Goal: Information Seeking & Learning: Learn about a topic

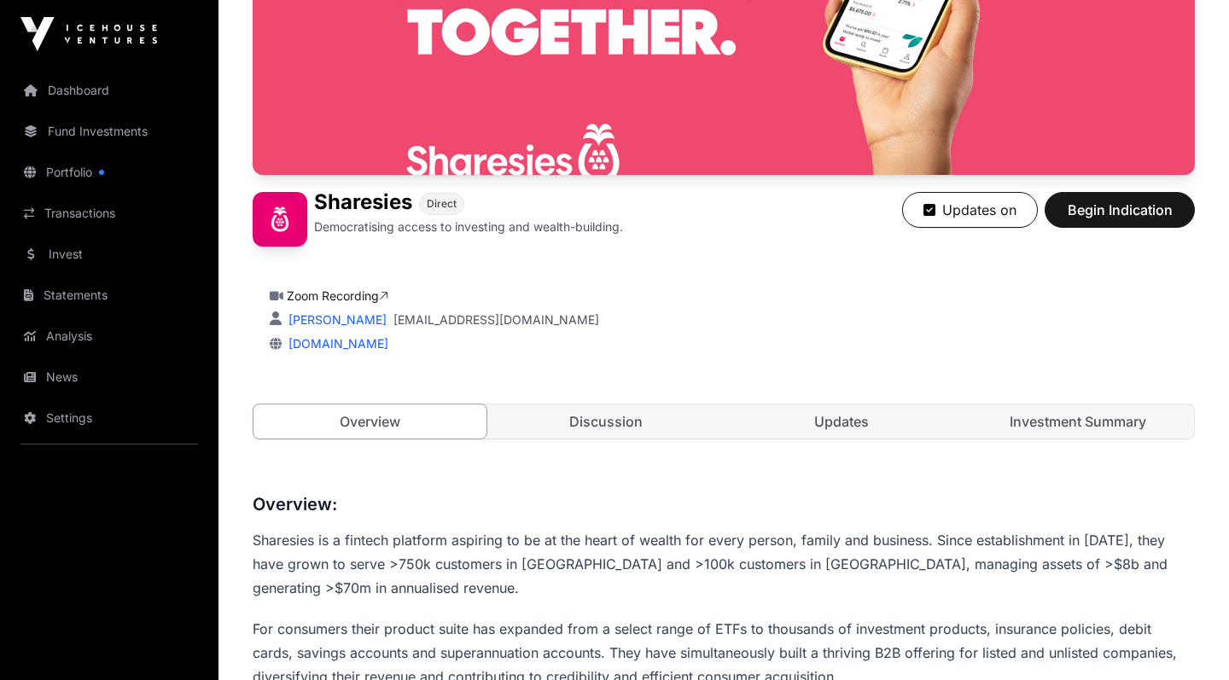
scroll to position [286, 0]
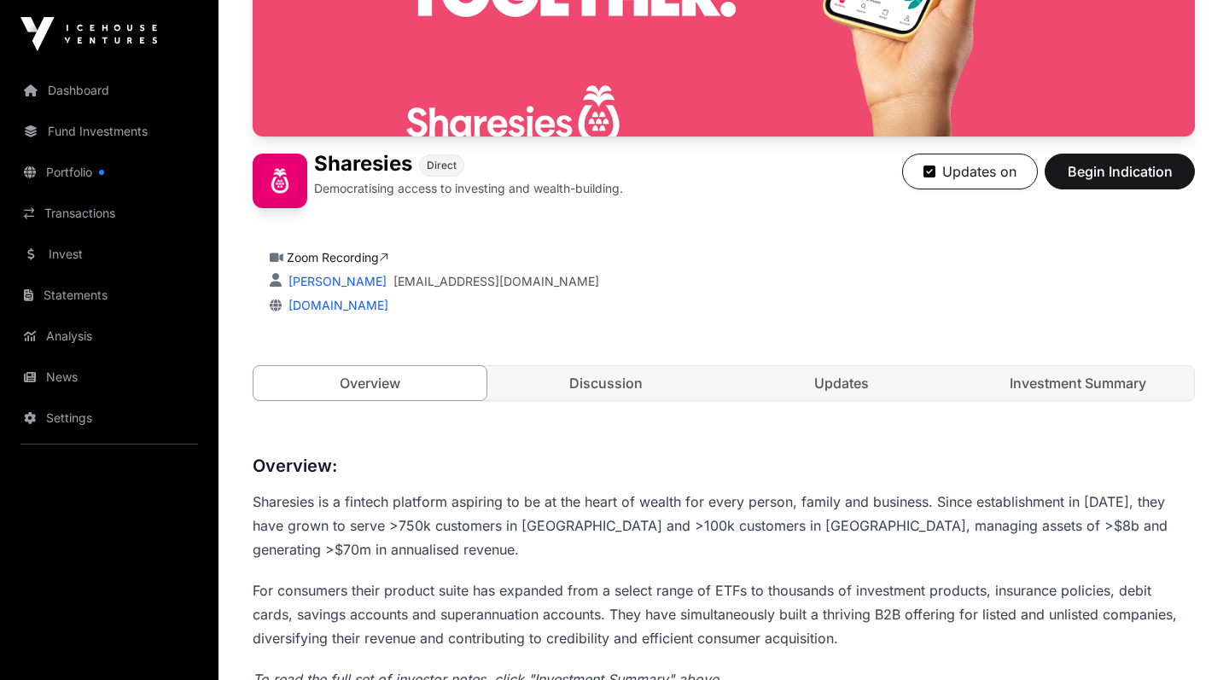
click at [633, 379] on link "Discussion" at bounding box center [606, 383] width 233 height 34
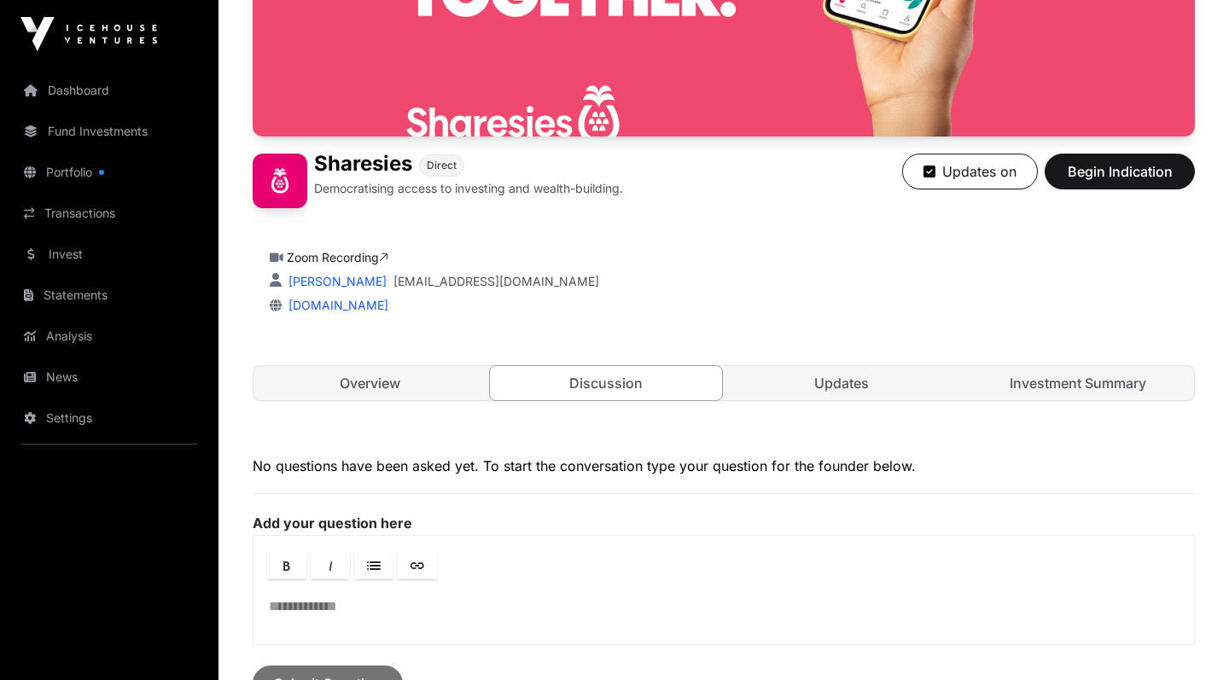
click at [819, 394] on link "Updates" at bounding box center [842, 383] width 233 height 34
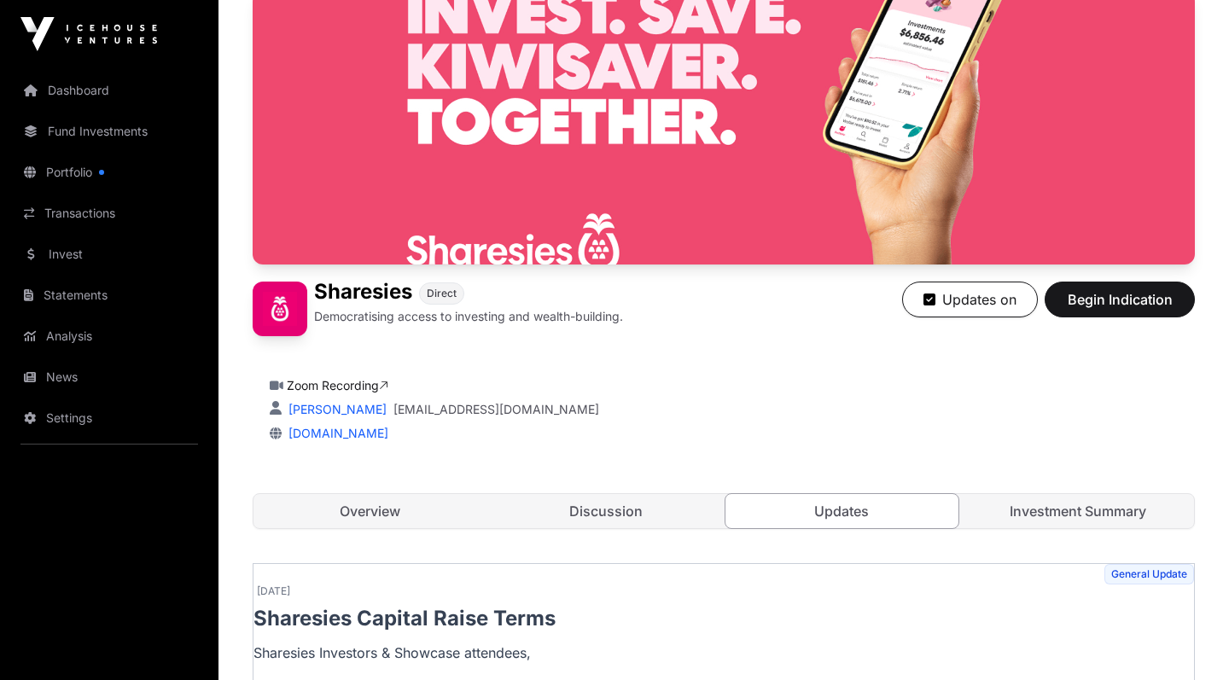
scroll to position [291, 0]
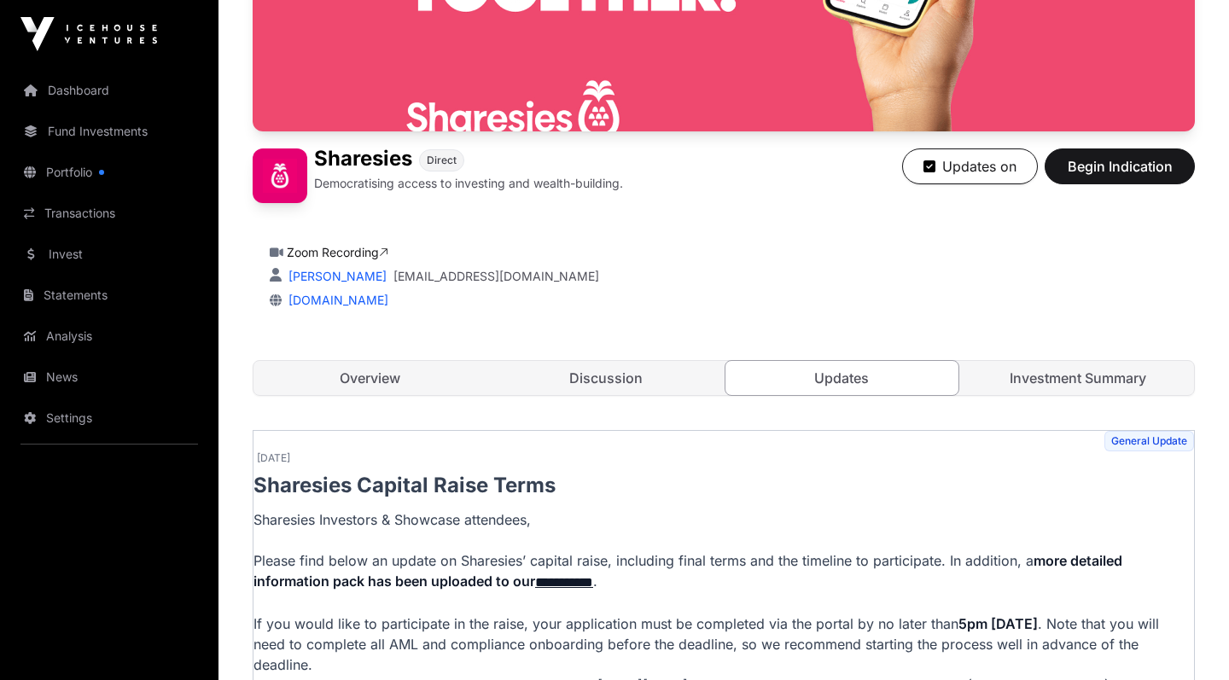
click at [1086, 382] on link "Investment Summary" at bounding box center [1078, 378] width 233 height 34
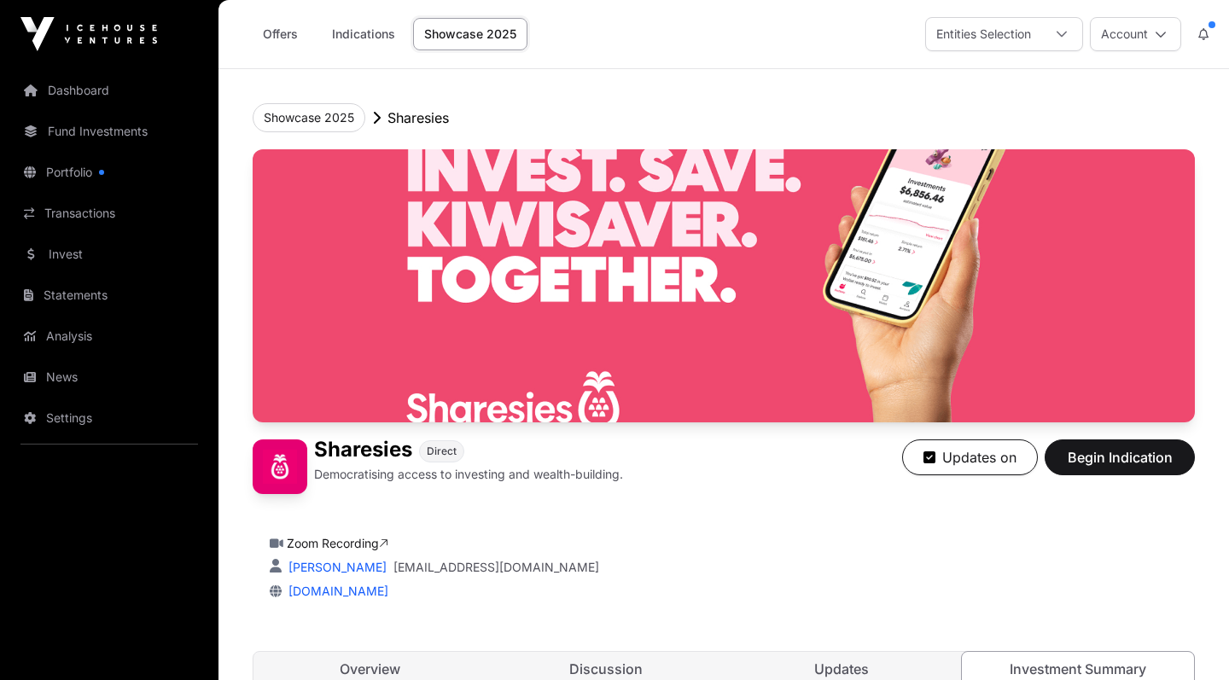
click at [92, 97] on link "Dashboard" at bounding box center [109, 91] width 191 height 38
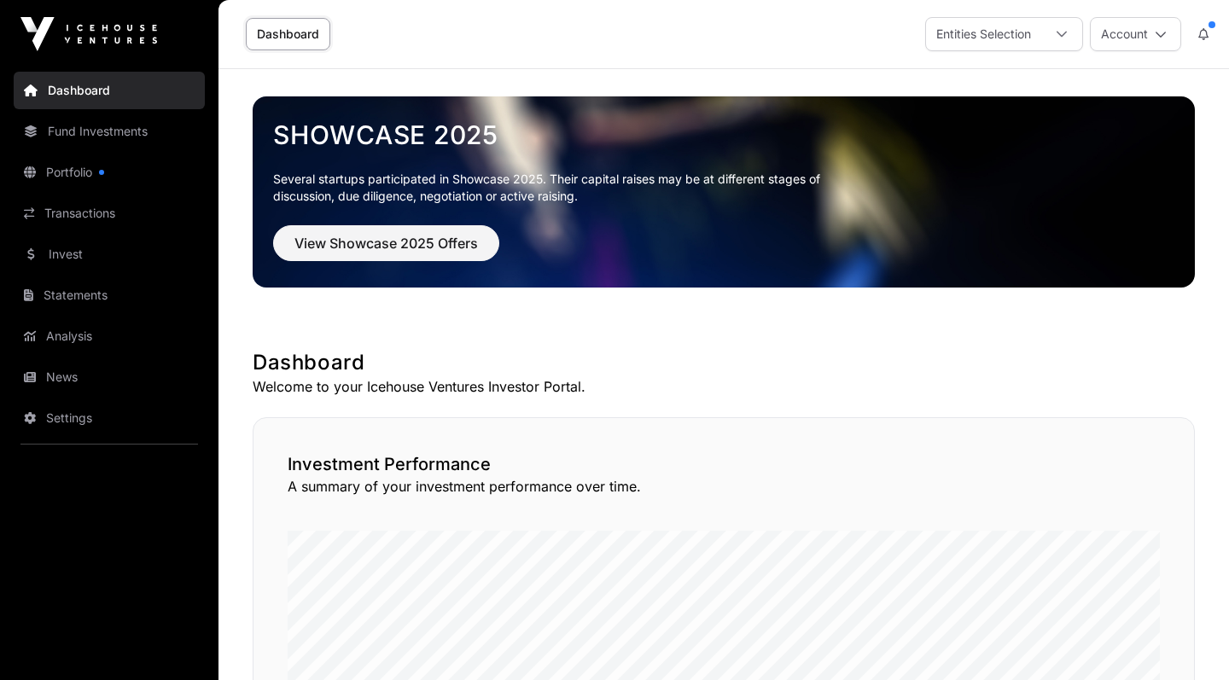
click at [123, 128] on link "Fund Investments" at bounding box center [109, 132] width 191 height 38
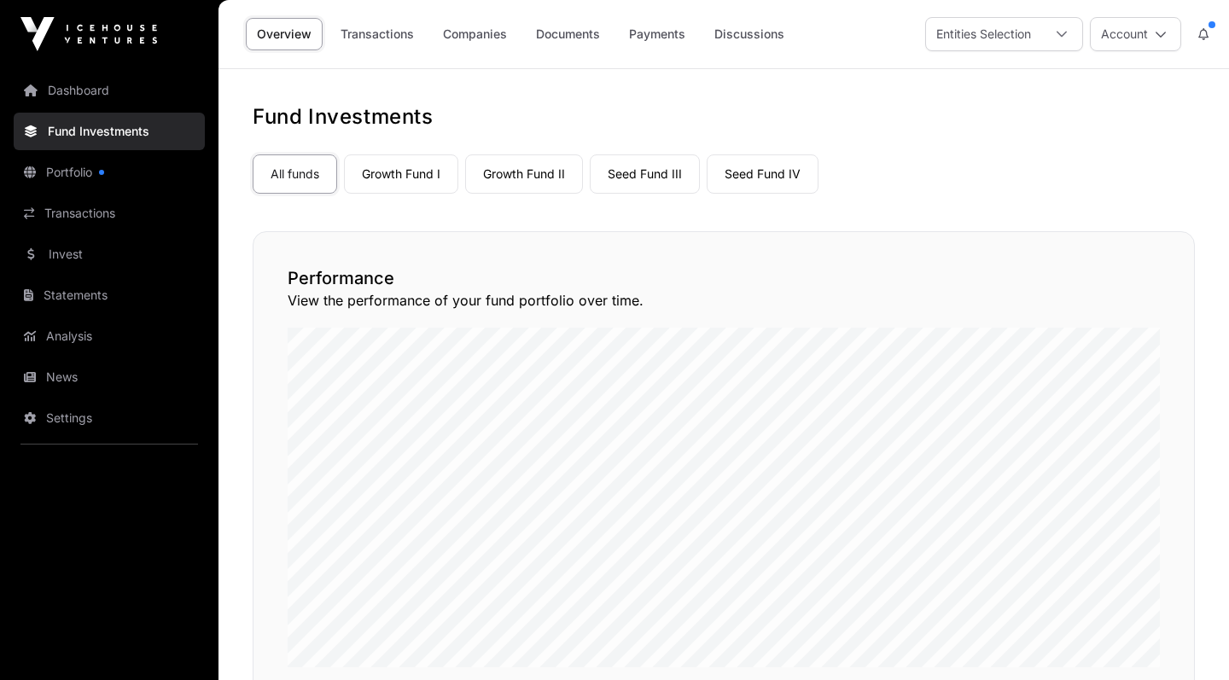
click at [754, 178] on link "Seed Fund IV" at bounding box center [763, 174] width 112 height 39
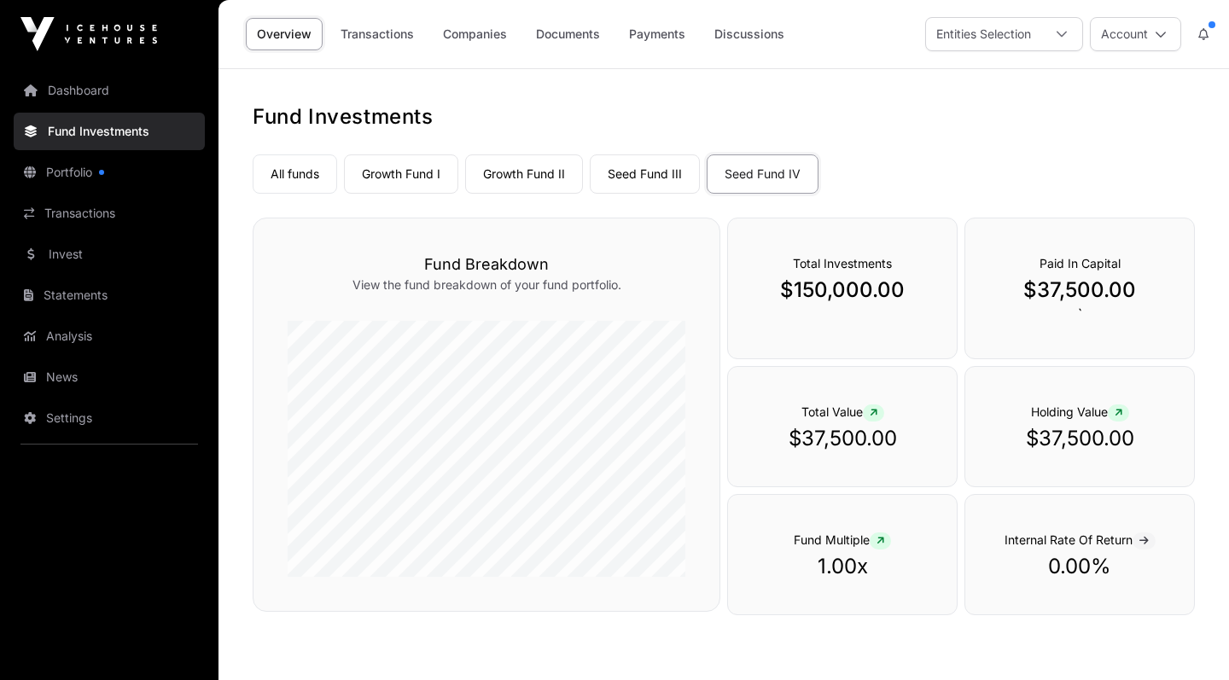
click at [776, 161] on link "Seed Fund IV" at bounding box center [763, 174] width 112 height 39
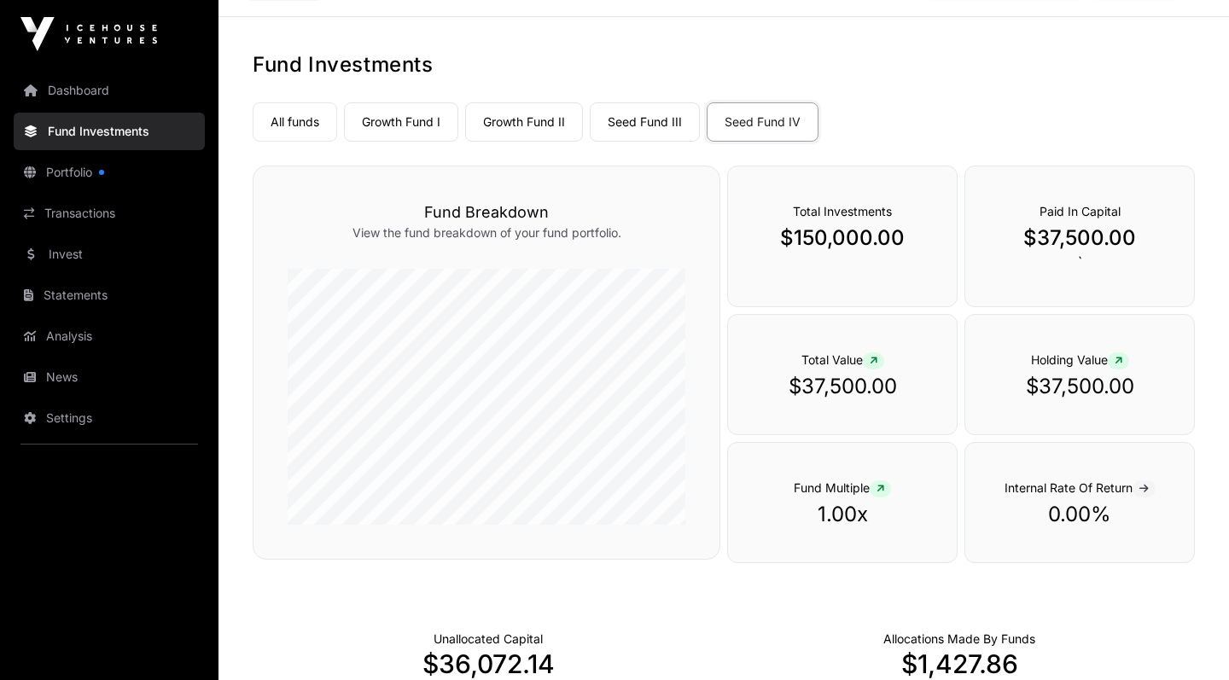
scroll to position [50, 0]
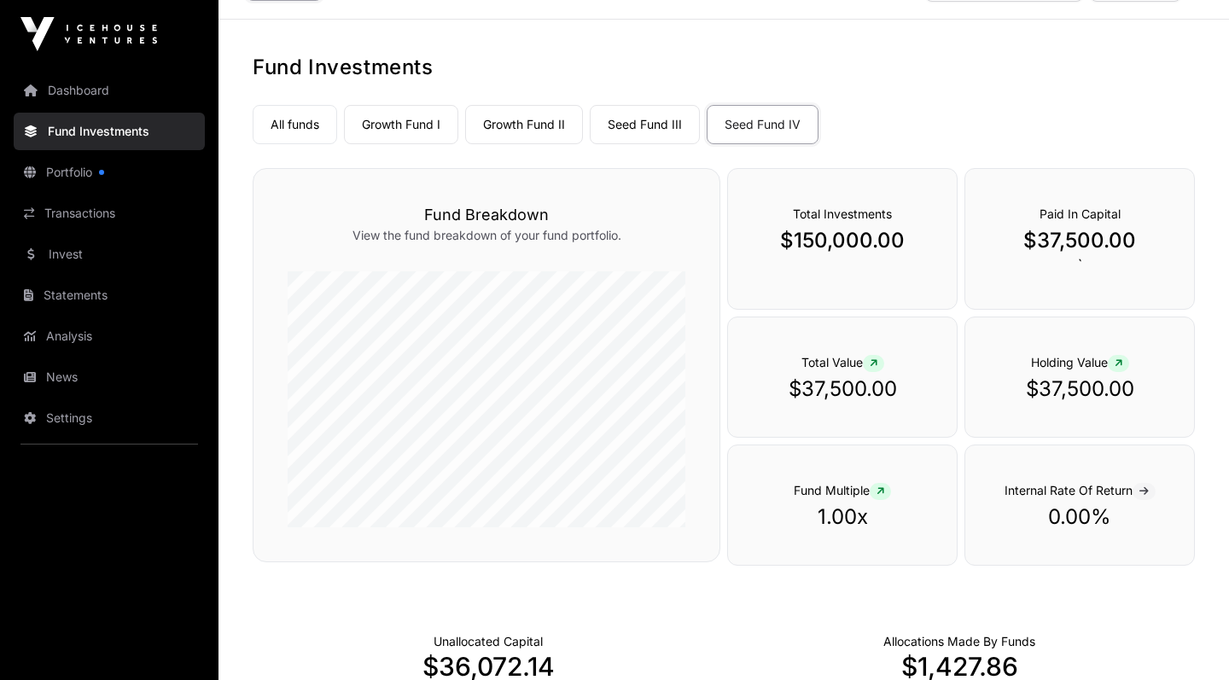
click at [656, 133] on link "Seed Fund III" at bounding box center [645, 124] width 110 height 39
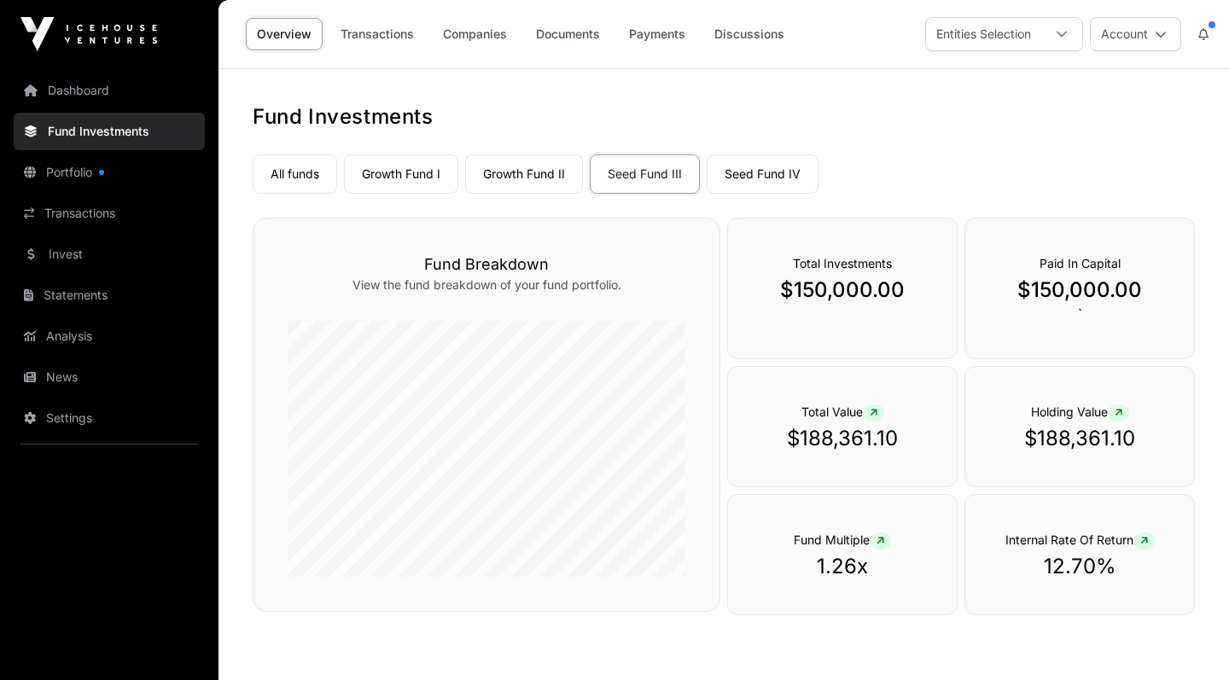
click at [528, 166] on link "Growth Fund II" at bounding box center [524, 174] width 118 height 39
click at [416, 175] on link "Growth Fund I" at bounding box center [401, 174] width 114 height 39
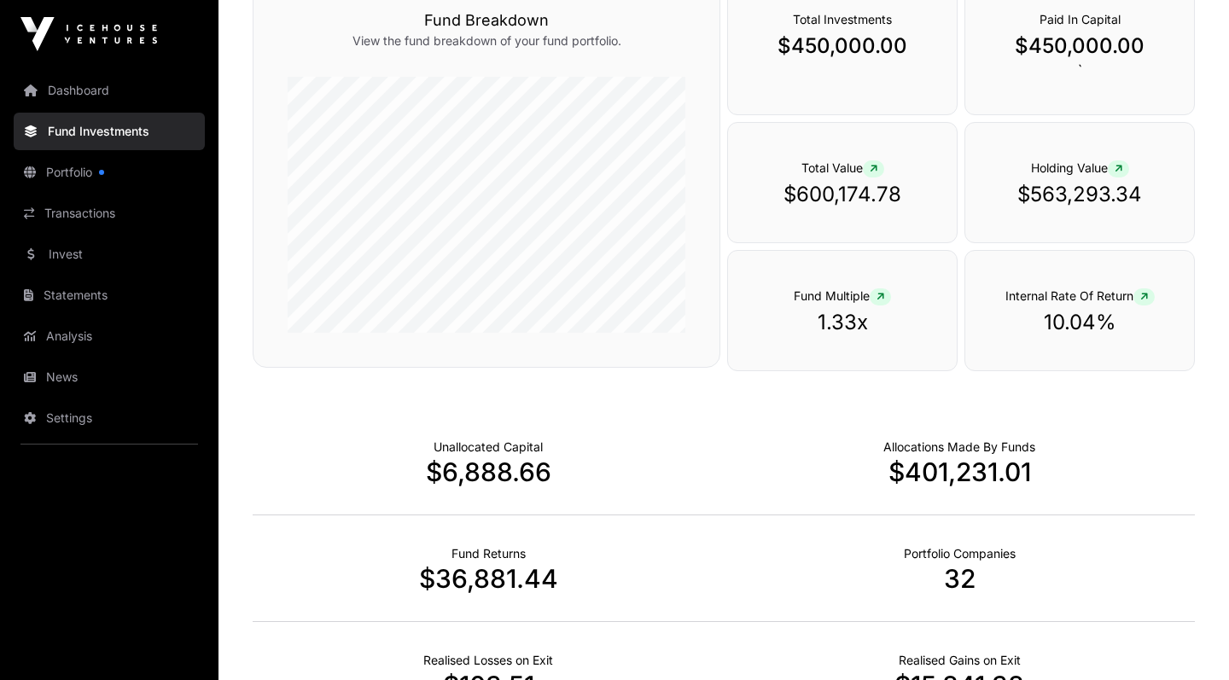
scroll to position [239, 0]
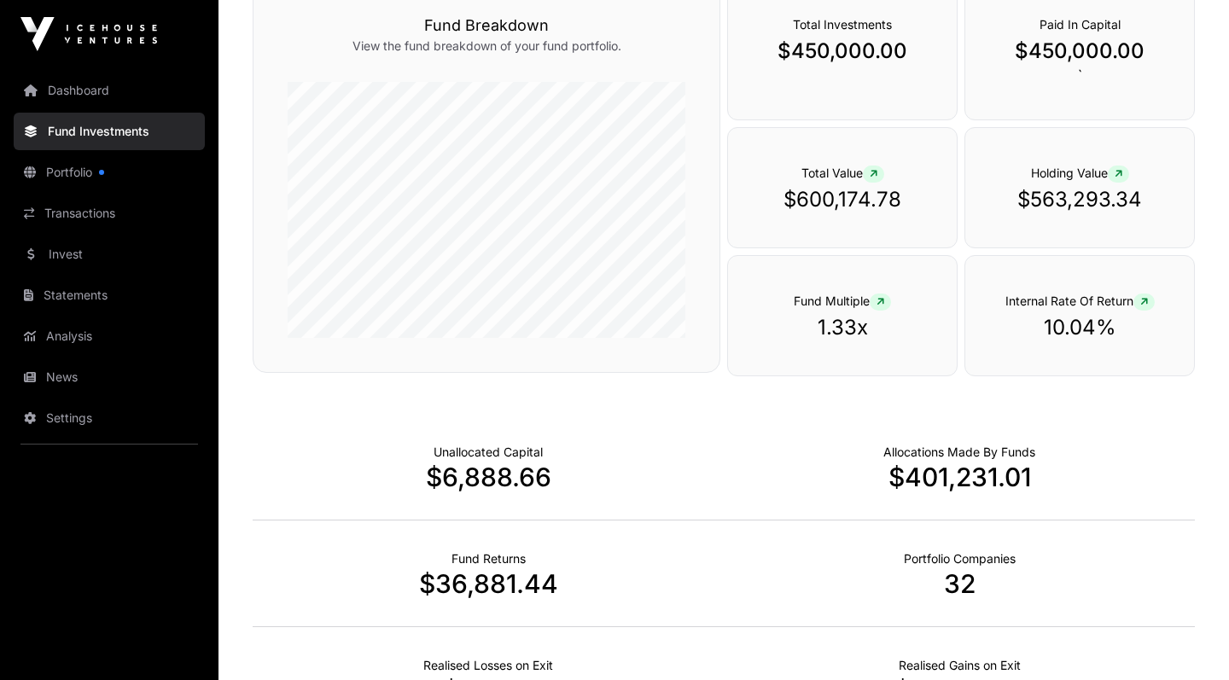
click at [514, 586] on p "$36,881.44" at bounding box center [488, 584] width 471 height 31
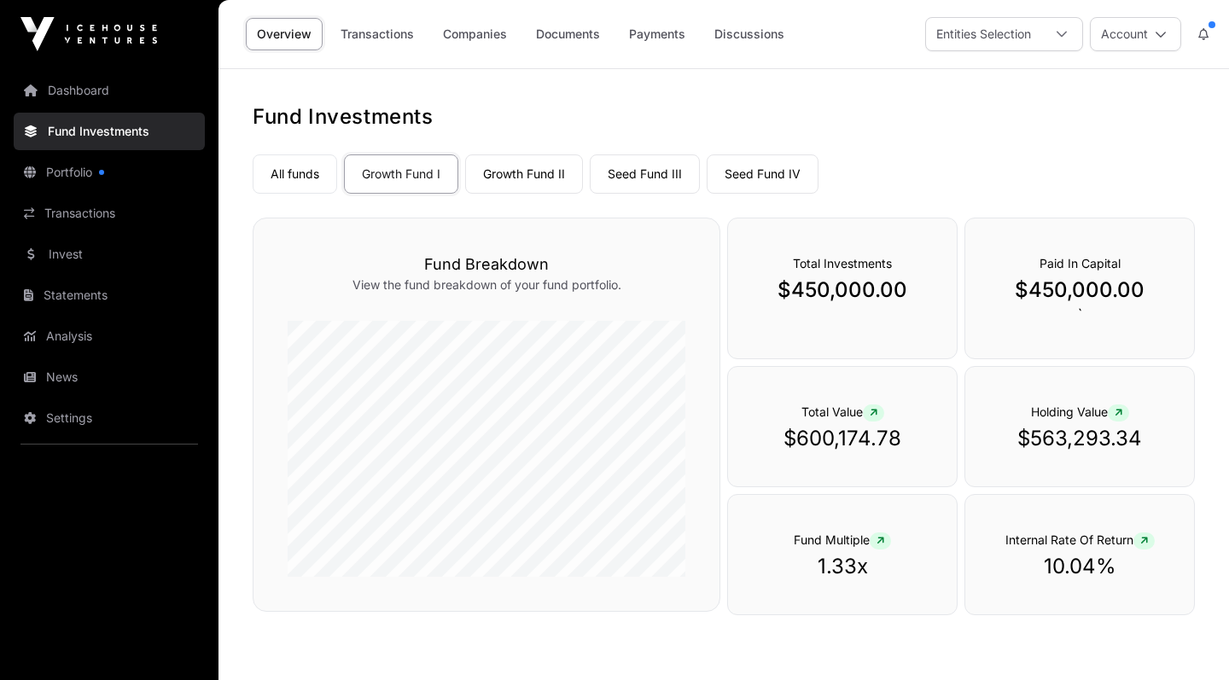
scroll to position [0, 0]
click at [667, 37] on link "Payments" at bounding box center [657, 34] width 79 height 32
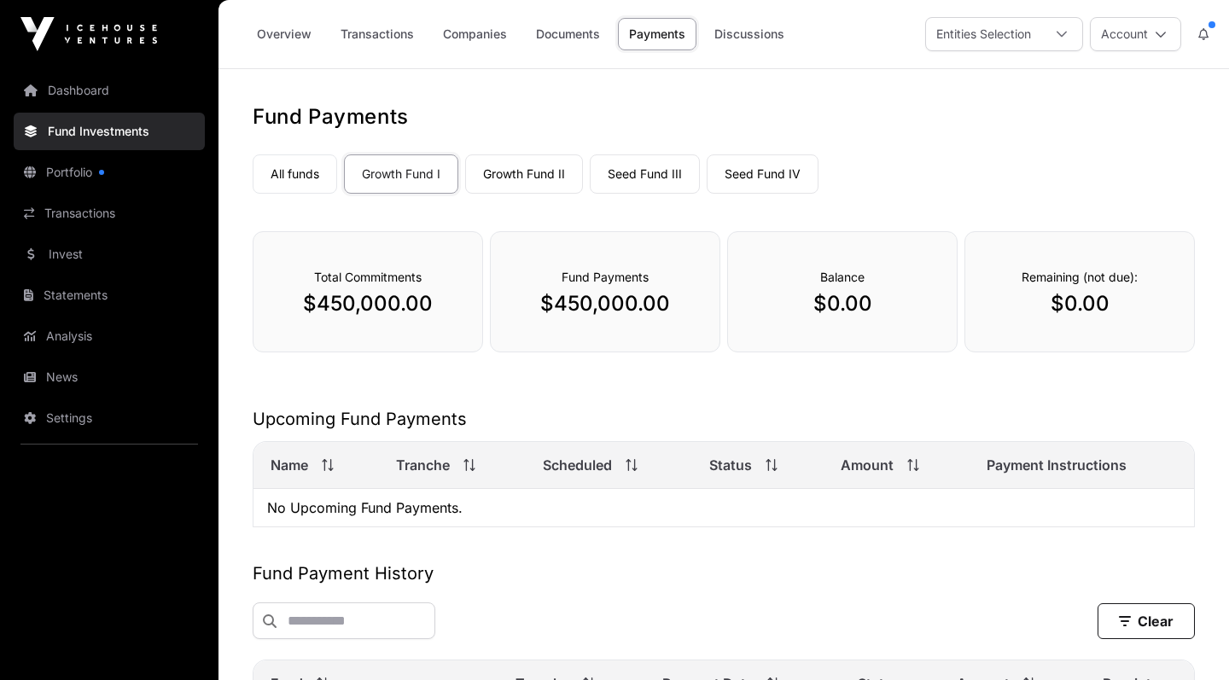
click at [400, 34] on link "Transactions" at bounding box center [378, 34] width 96 height 32
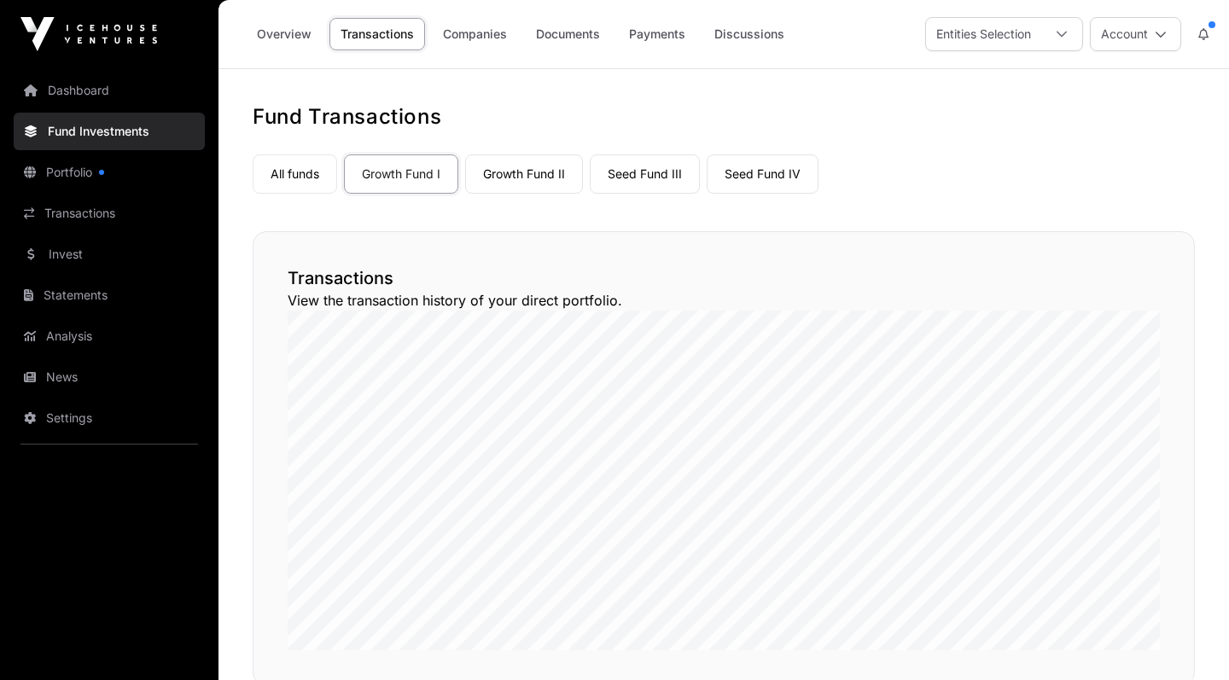
click at [425, 176] on link "Growth Fund I" at bounding box center [401, 174] width 114 height 39
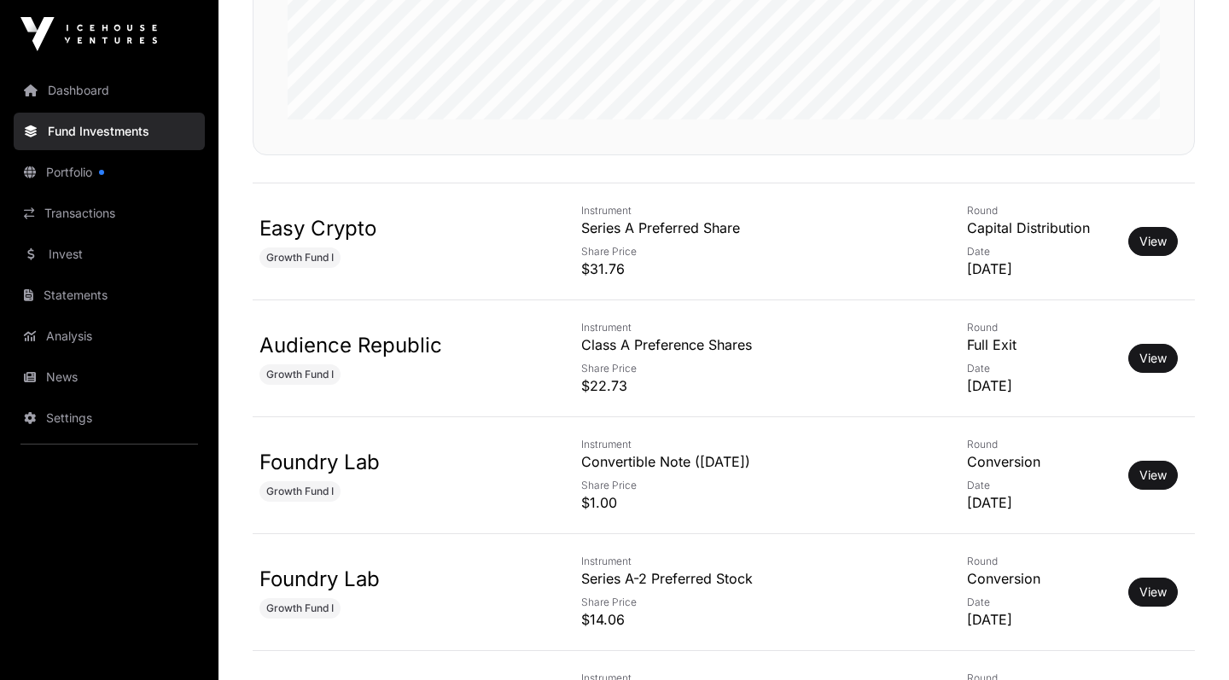
scroll to position [530, 0]
click at [1146, 349] on button "View" at bounding box center [1154, 359] width 50 height 29
click at [1148, 365] on link "View" at bounding box center [1153, 359] width 27 height 17
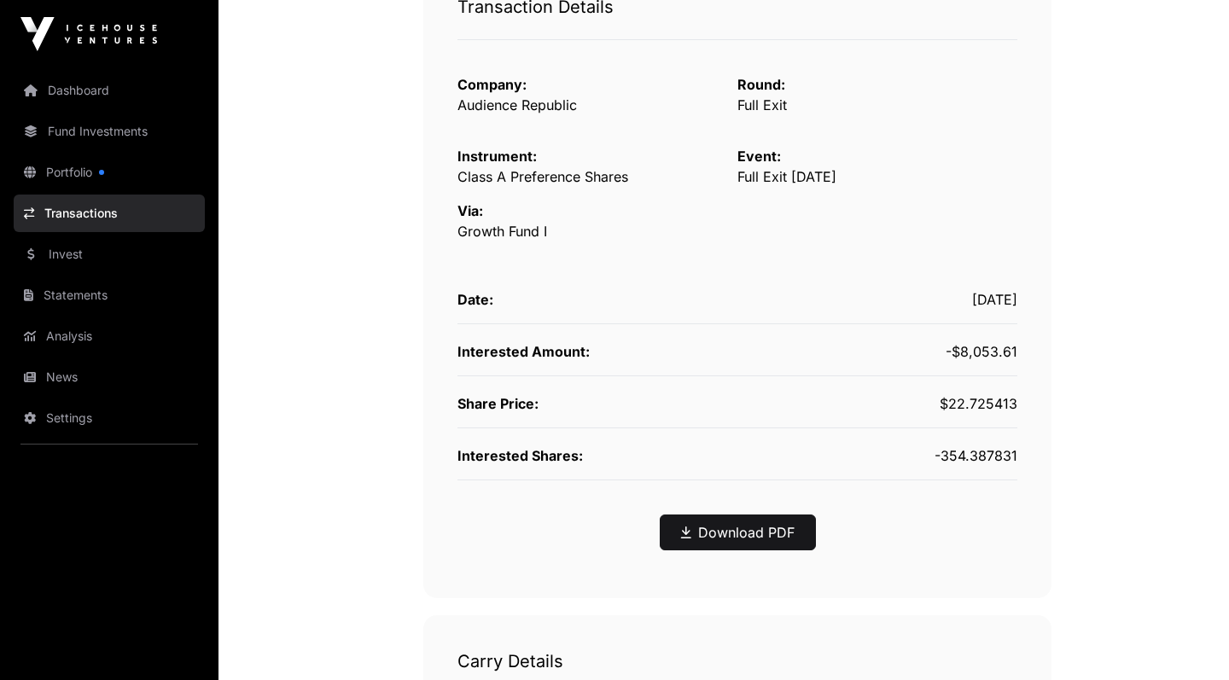
scroll to position [298, 0]
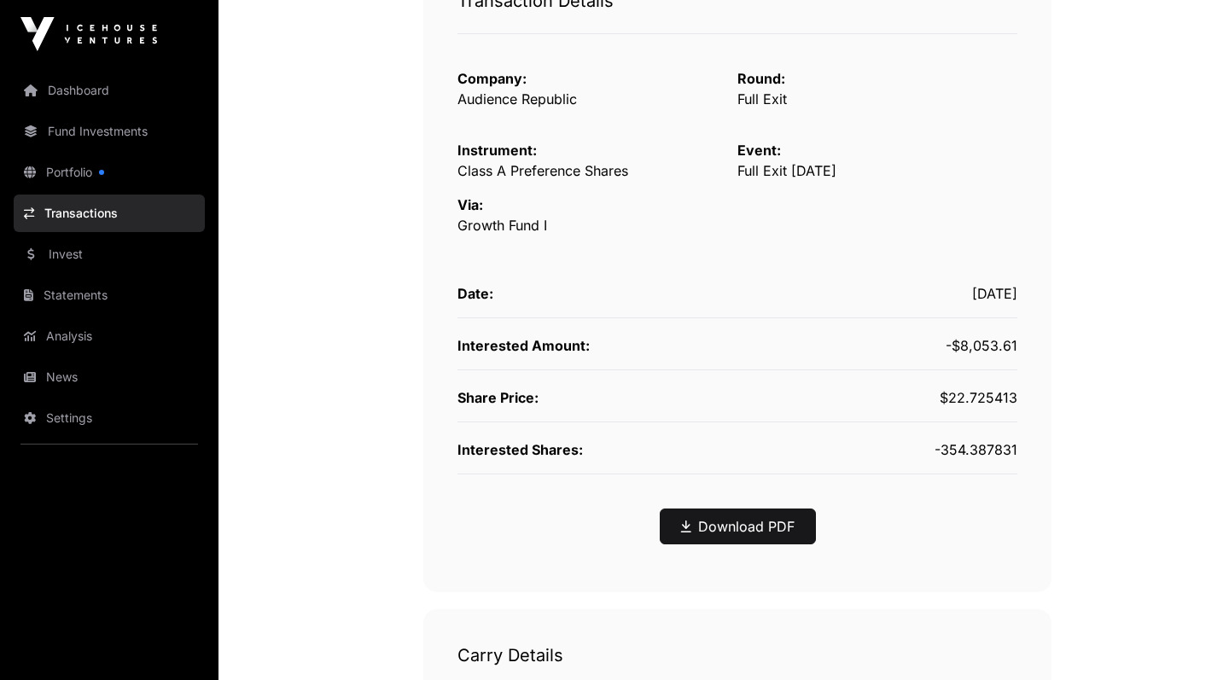
click at [739, 524] on link "Download PDF" at bounding box center [738, 527] width 114 height 20
click at [978, 500] on div "Transaction Details Company: Audience Republic Round: Full Exit Instrument: Cla…" at bounding box center [737, 245] width 628 height 695
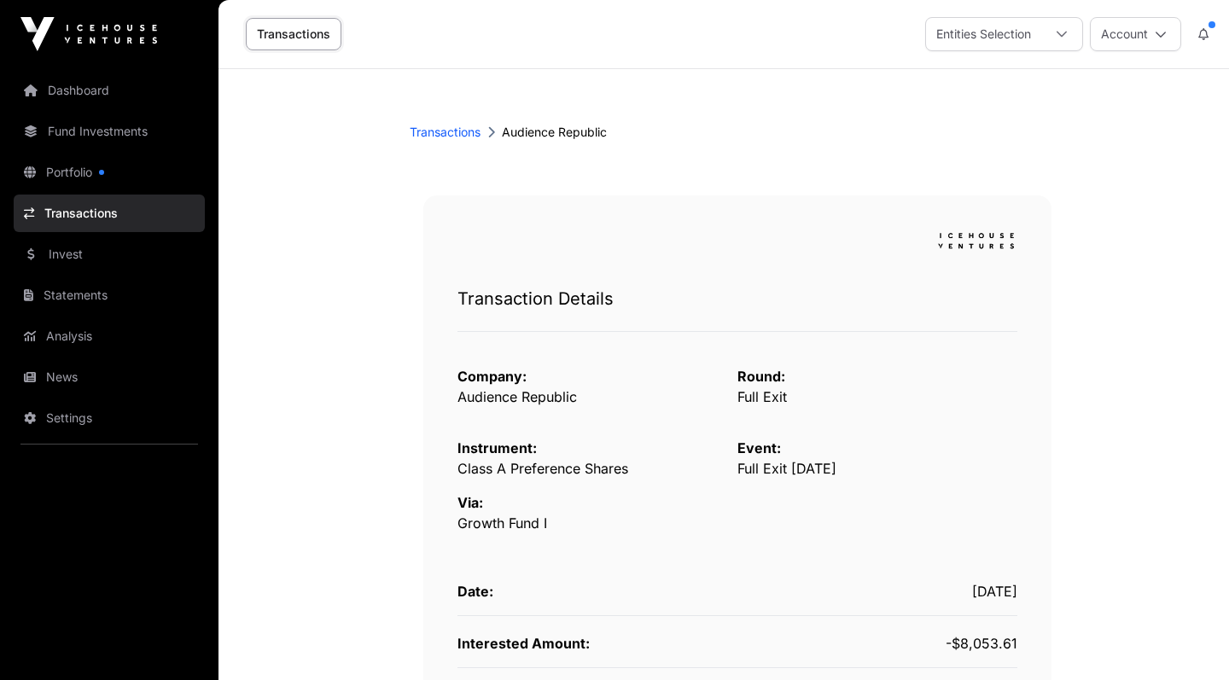
scroll to position [0, 0]
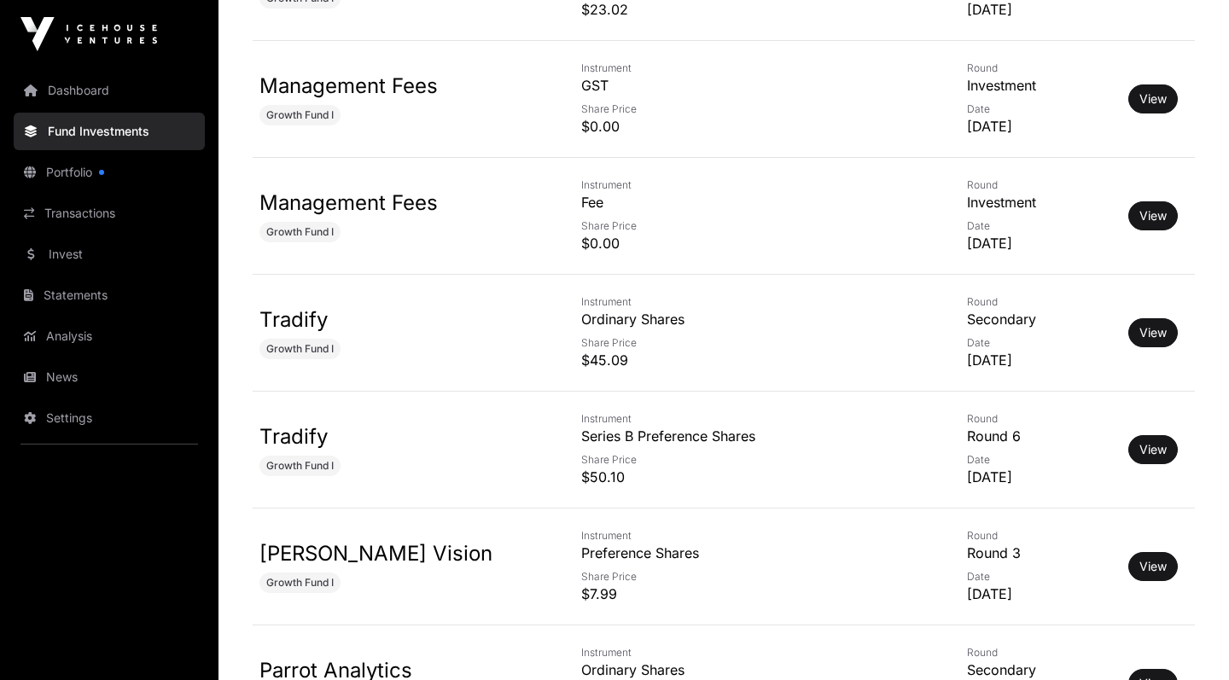
scroll to position [11411, 0]
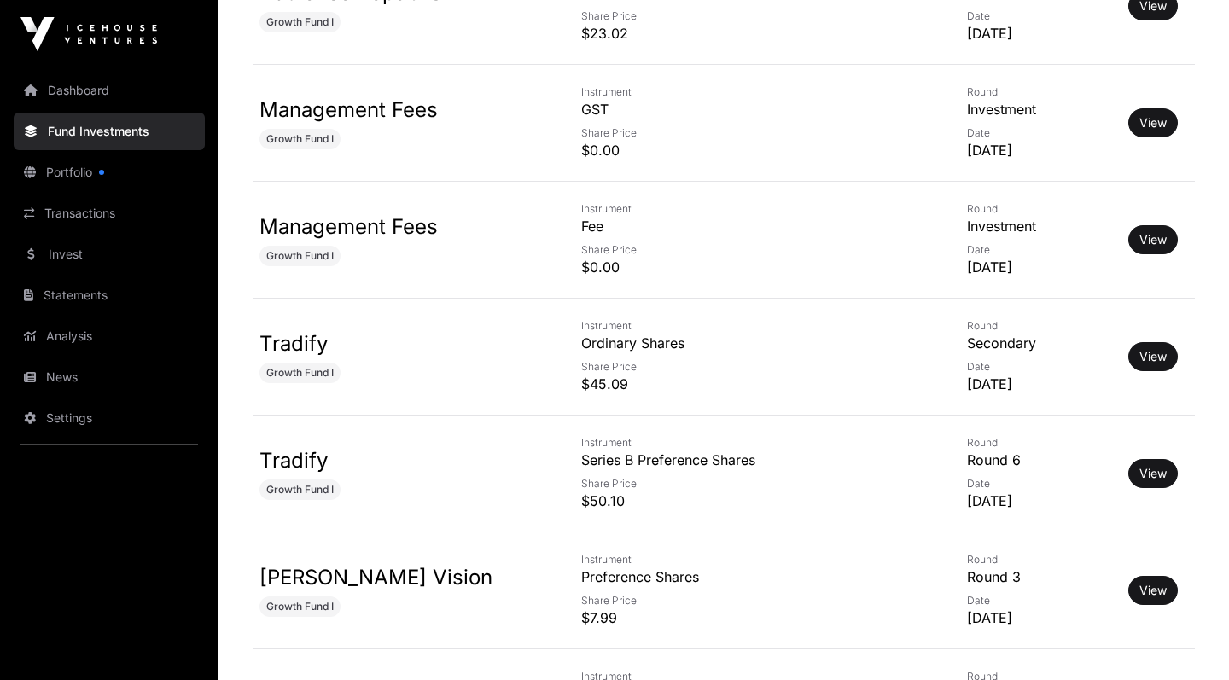
click at [102, 100] on link "Dashboard" at bounding box center [109, 91] width 191 height 38
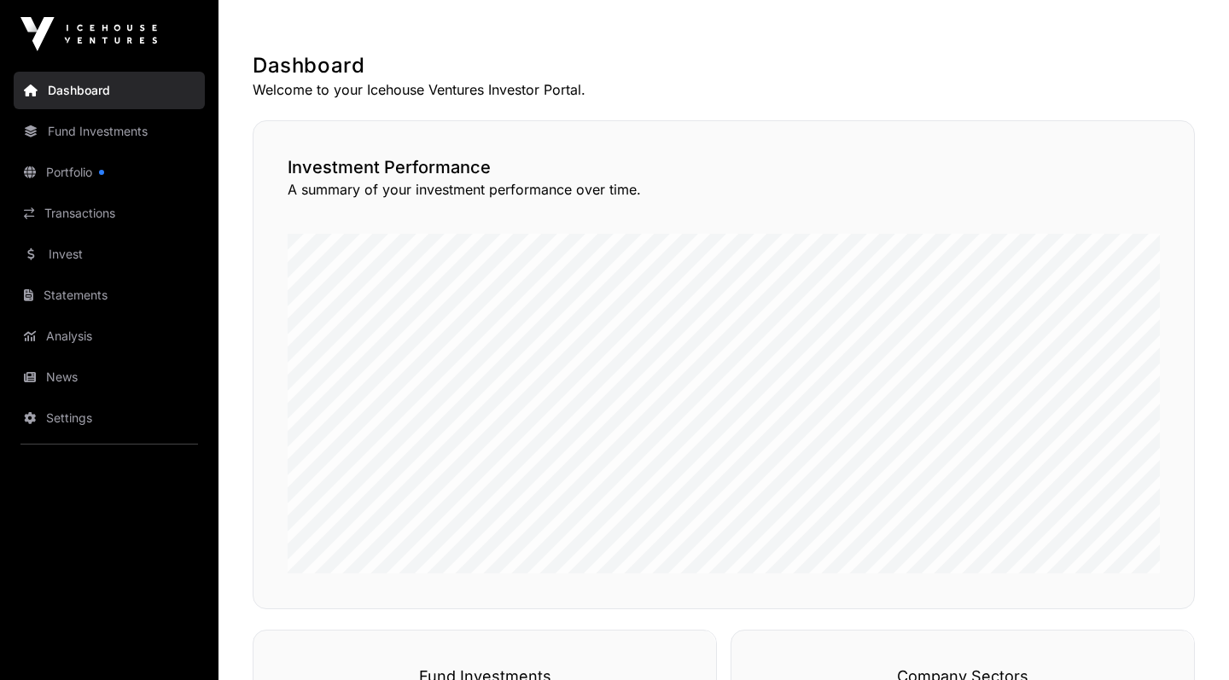
scroll to position [298, 0]
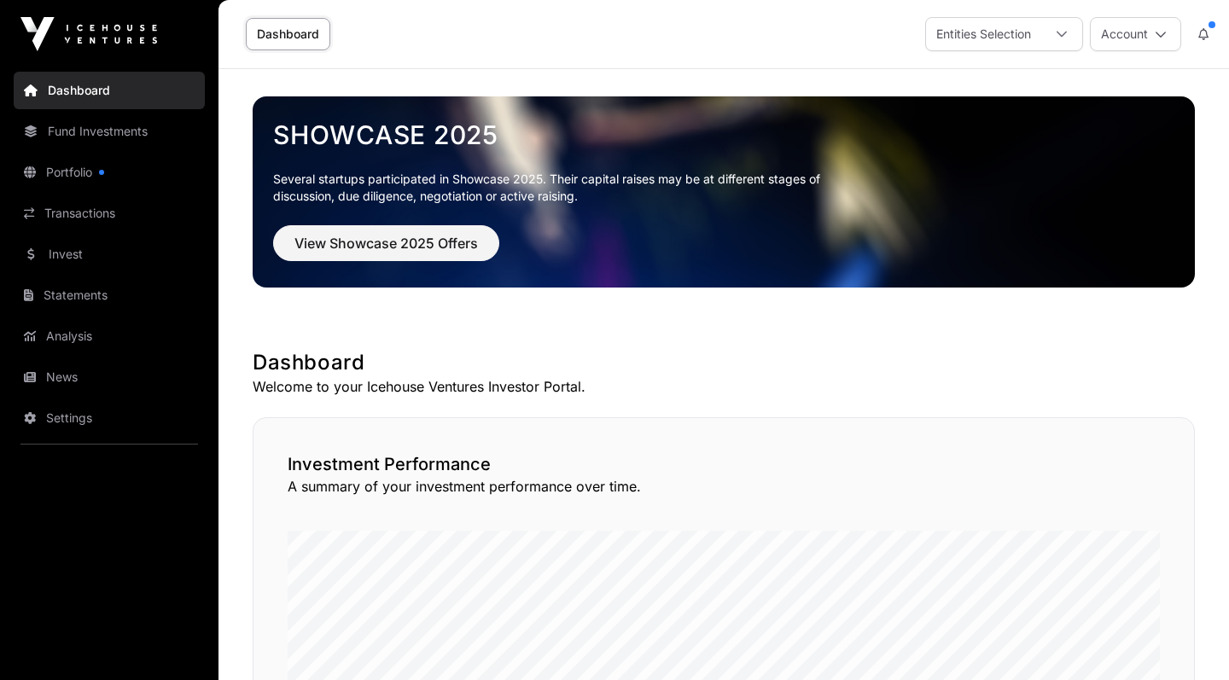
click at [80, 171] on link "Portfolio" at bounding box center [109, 173] width 191 height 38
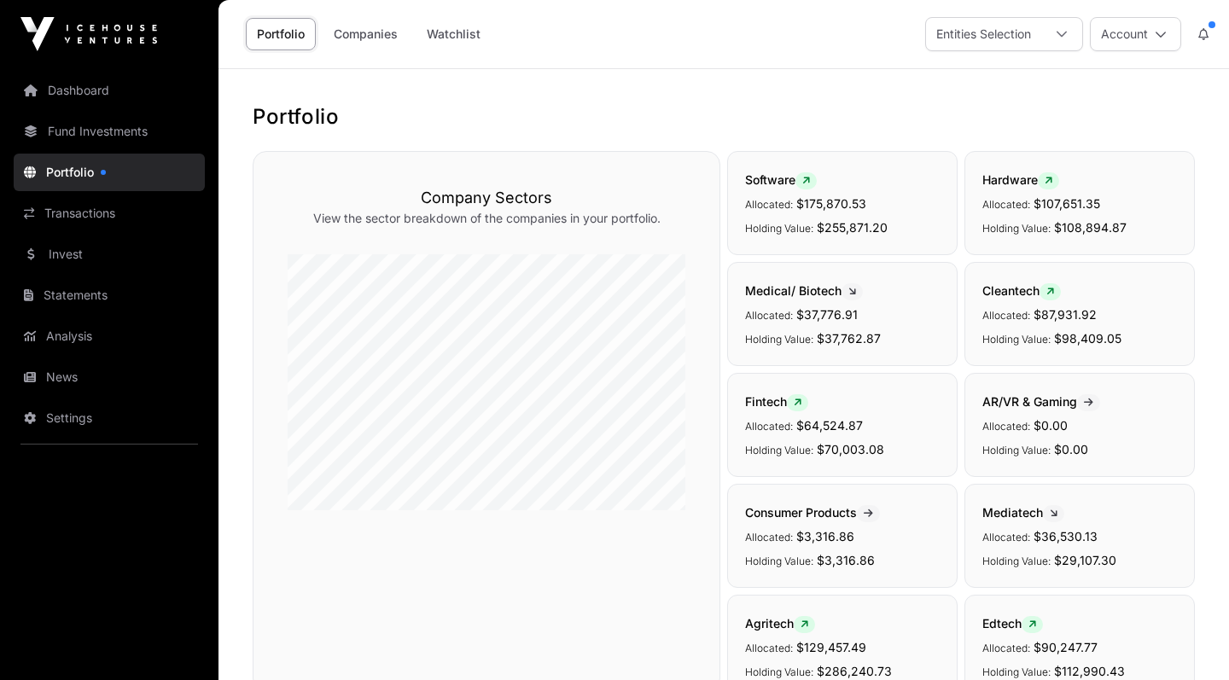
click at [350, 38] on link "Companies" at bounding box center [366, 34] width 86 height 32
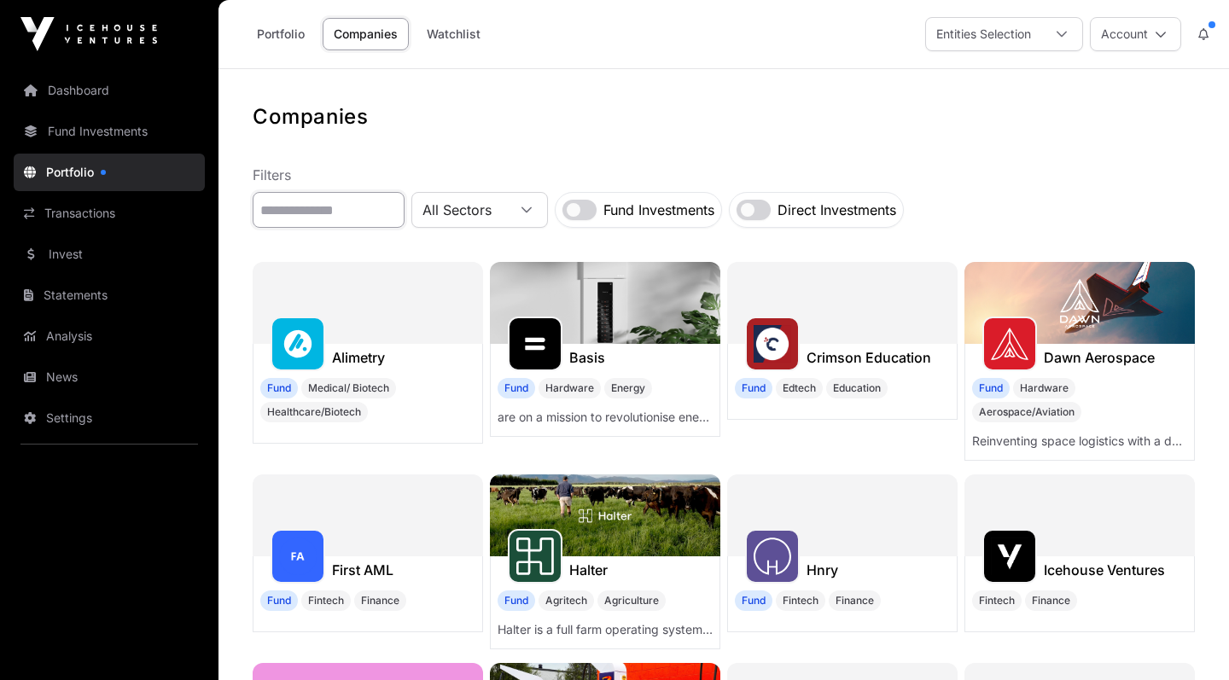
click at [344, 208] on input "text" at bounding box center [329, 210] width 152 height 36
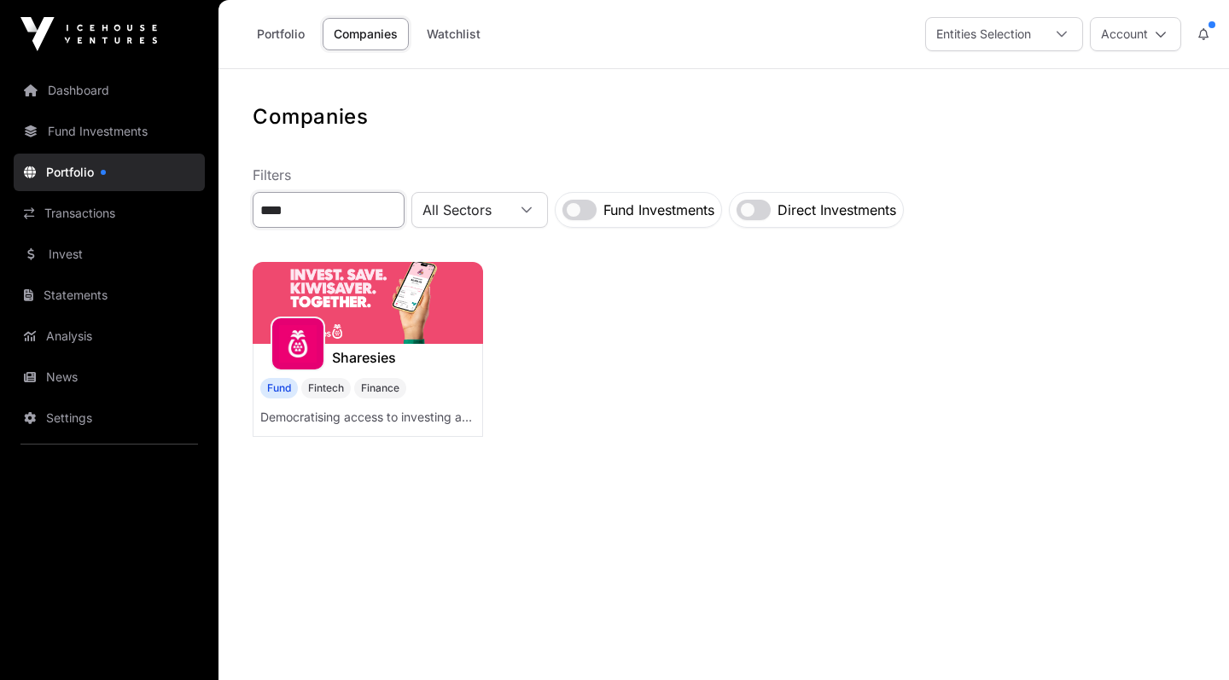
type input "****"
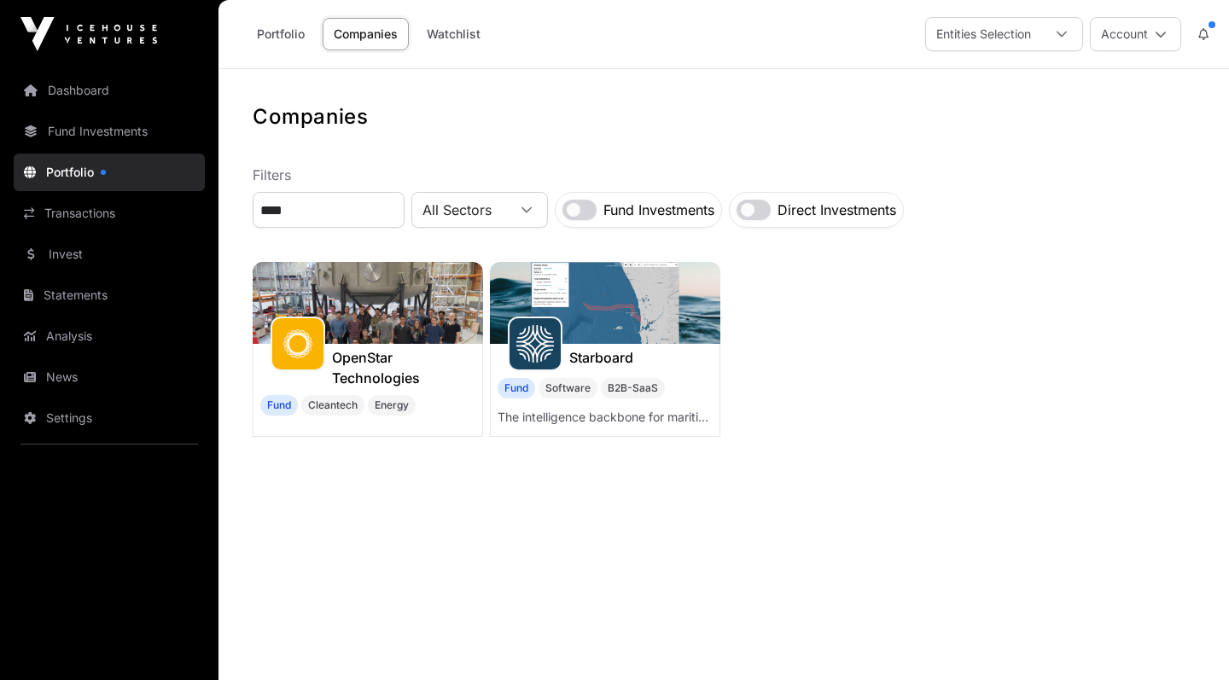
click at [310, 305] on img at bounding box center [368, 303] width 231 height 82
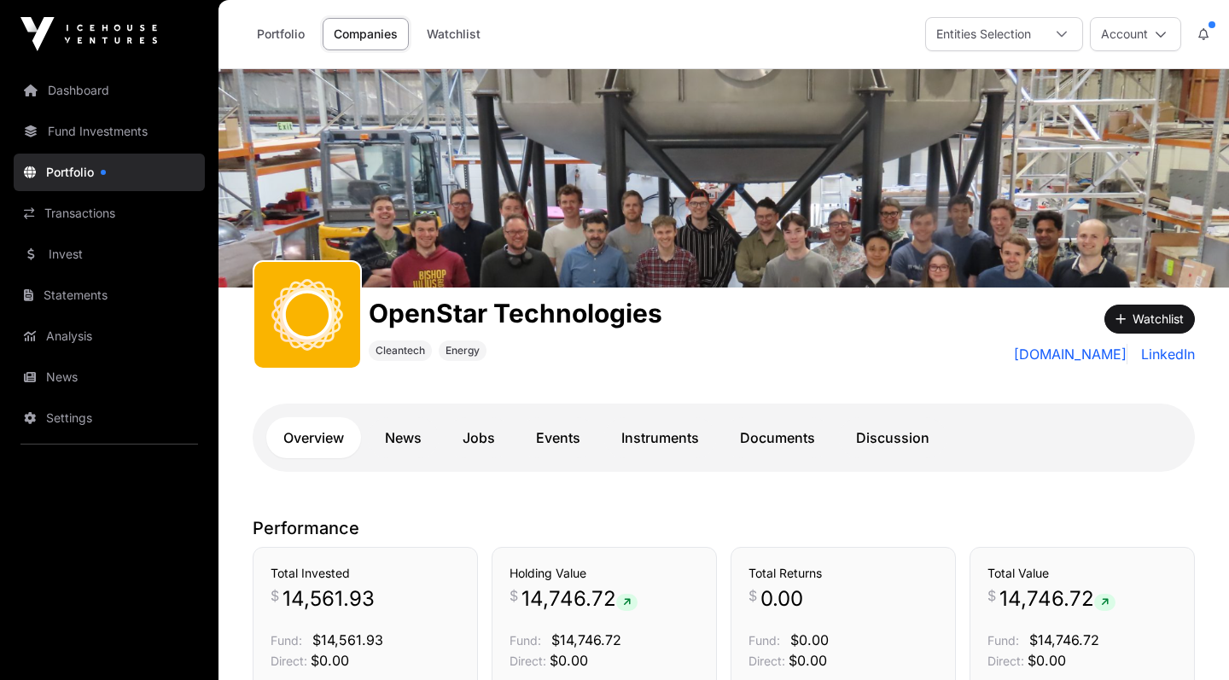
click at [290, 37] on link "Portfolio" at bounding box center [281, 34] width 70 height 32
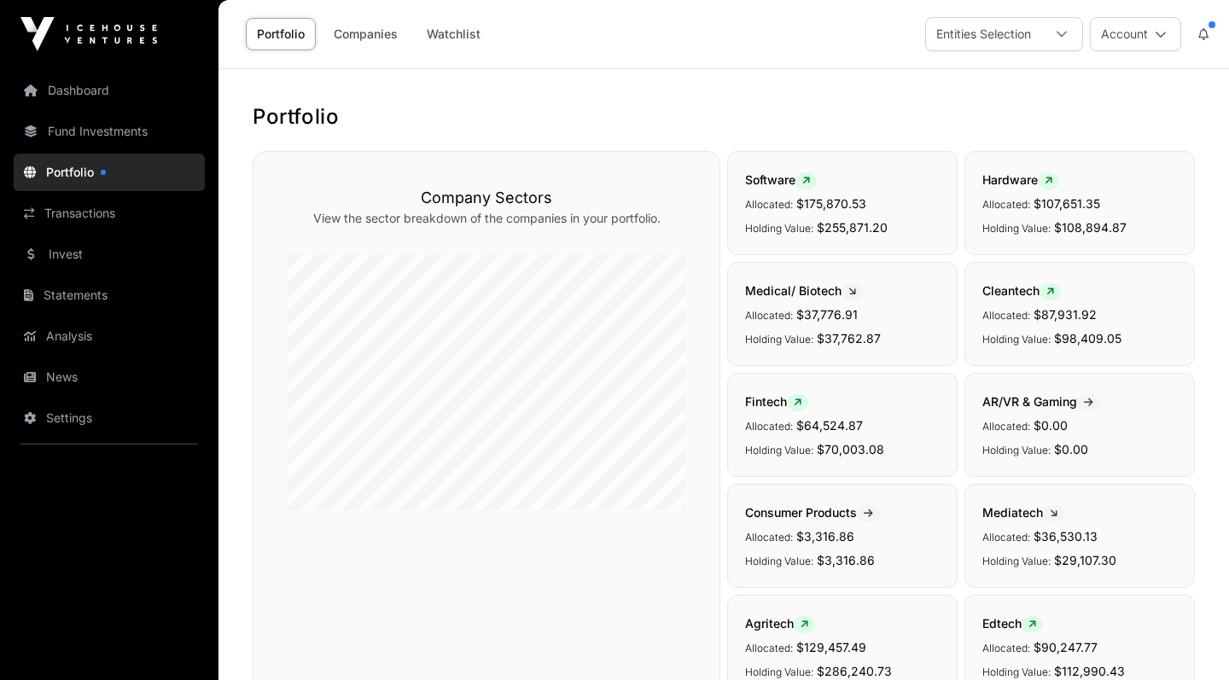
click at [371, 40] on link "Companies" at bounding box center [366, 34] width 86 height 32
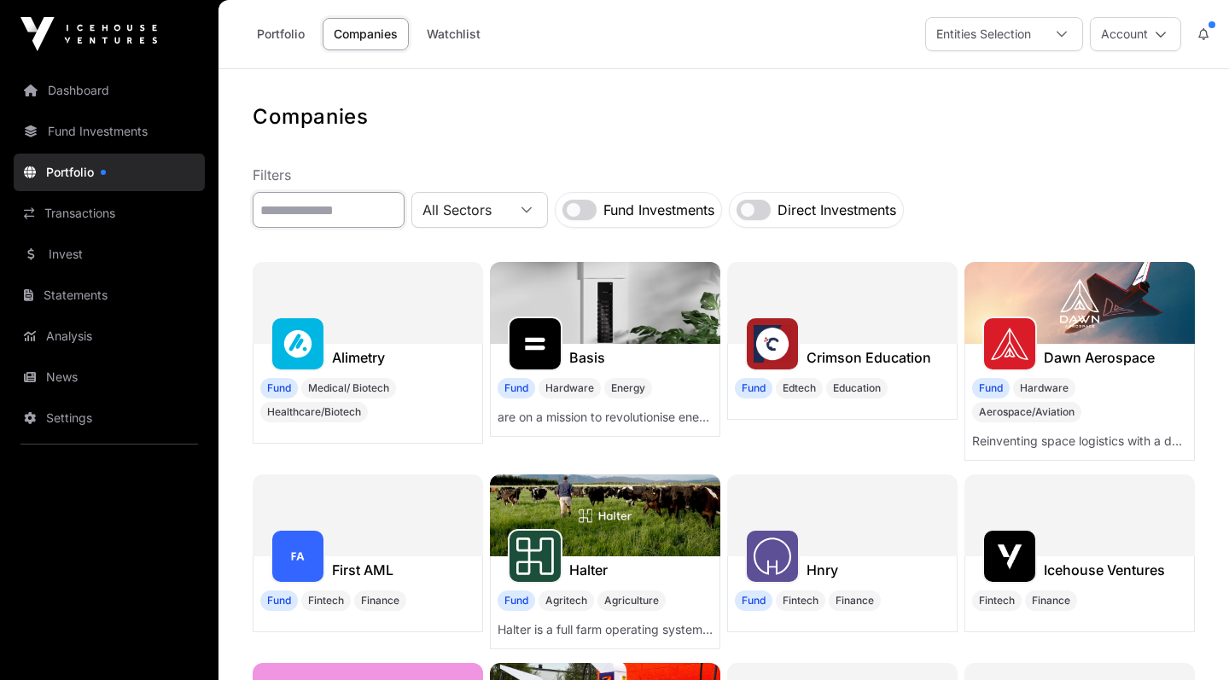
click at [371, 211] on input "text" at bounding box center [329, 210] width 152 height 36
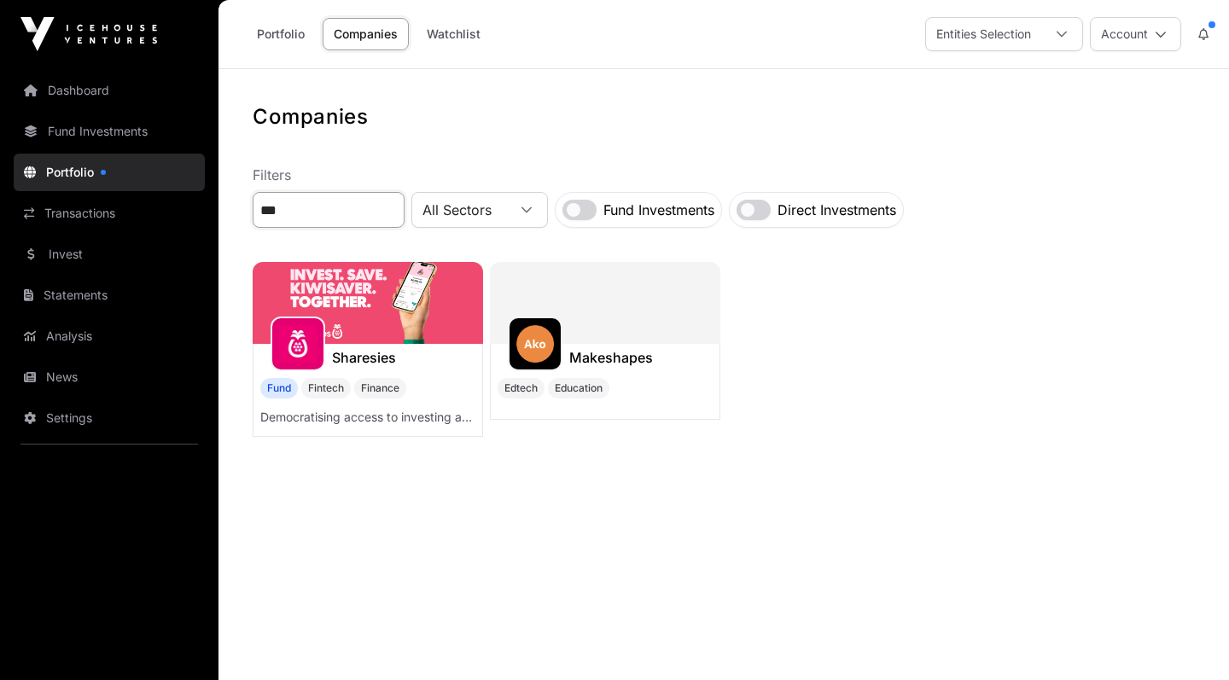
type input "***"
click at [324, 342] on div at bounding box center [298, 344] width 55 height 55
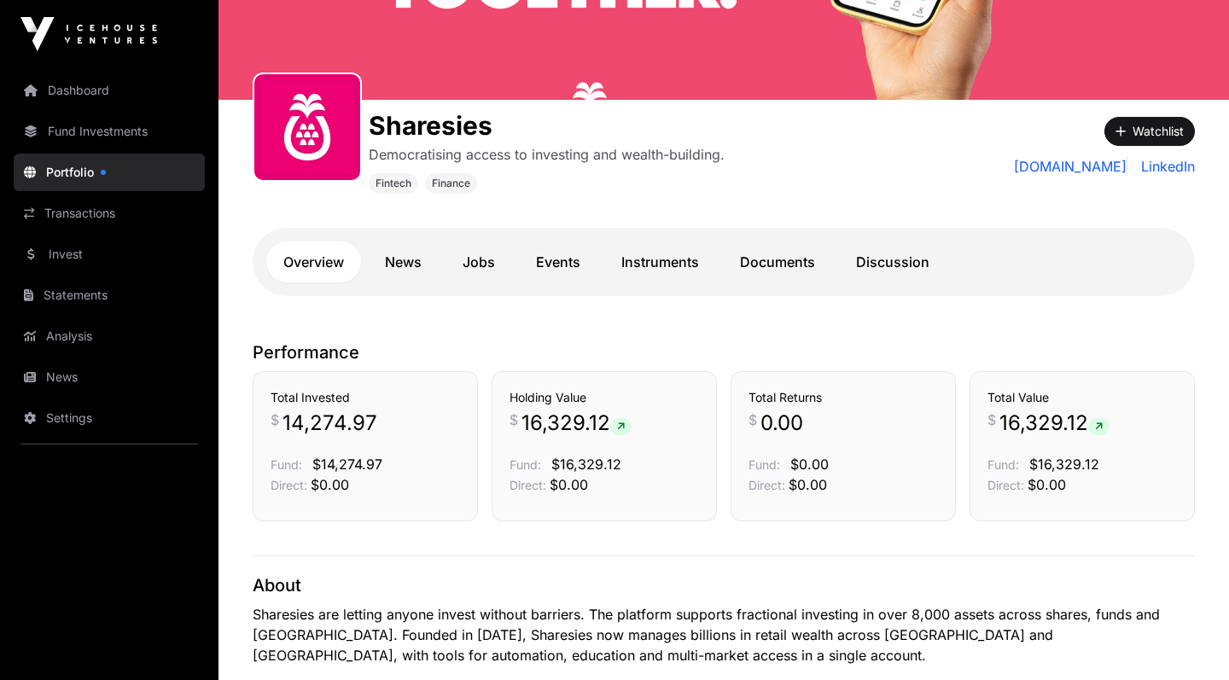
scroll to position [203, 0]
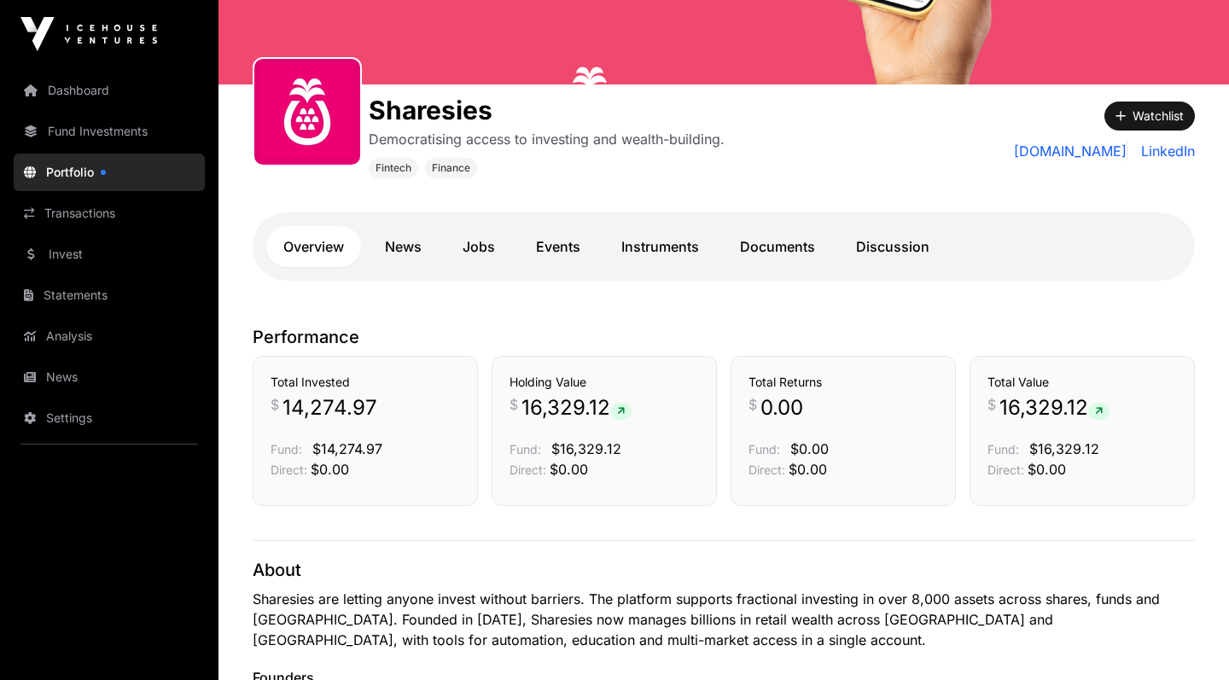
click at [682, 250] on link "Instruments" at bounding box center [660, 246] width 112 height 41
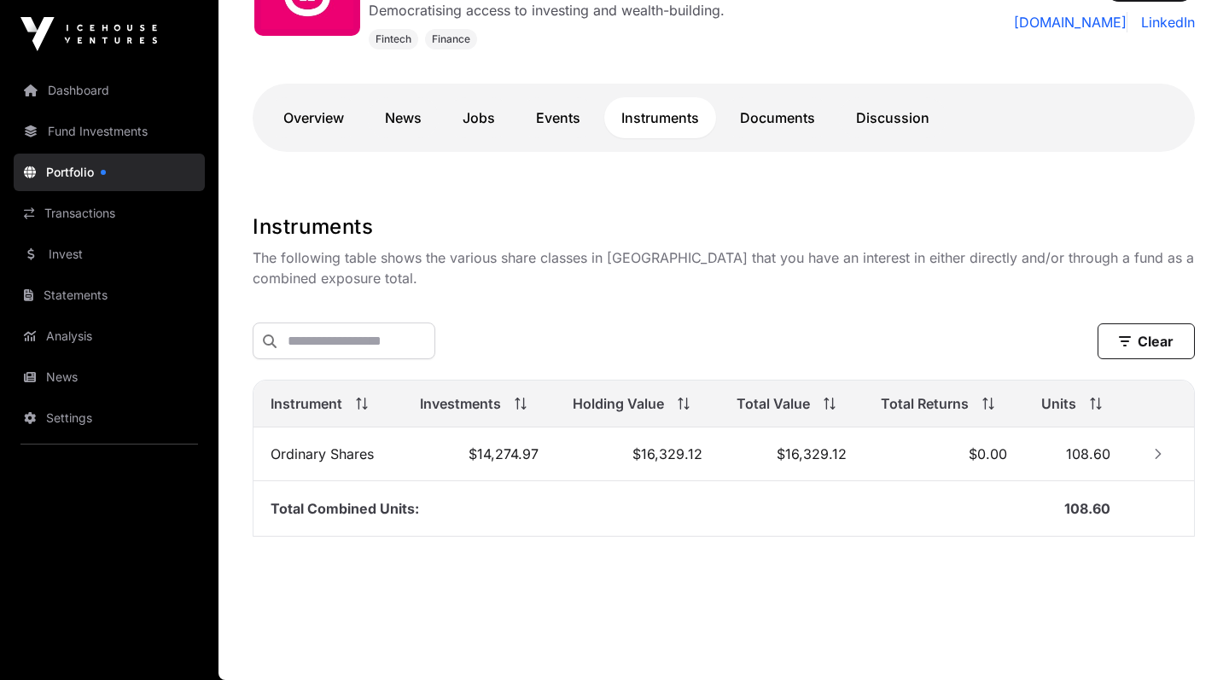
scroll to position [335, 0]
click at [1156, 450] on icon "Row Collapsed" at bounding box center [1158, 454] width 6 height 10
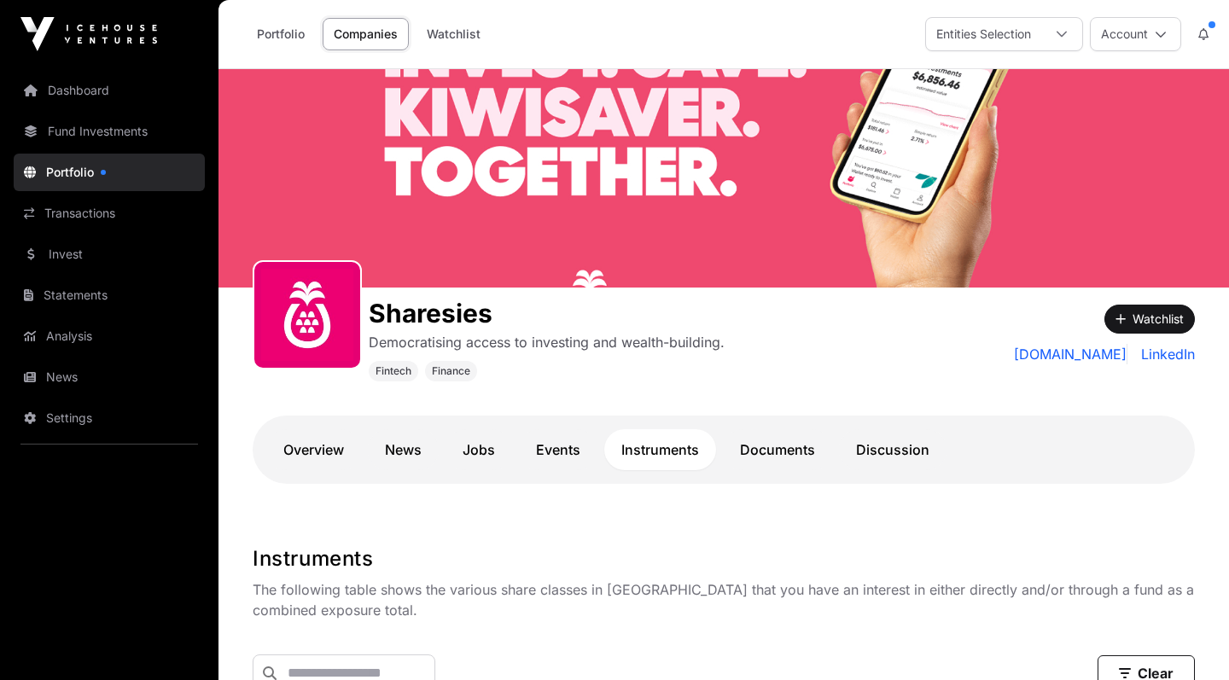
scroll to position [0, 0]
click at [357, 36] on link "Companies" at bounding box center [366, 34] width 86 height 32
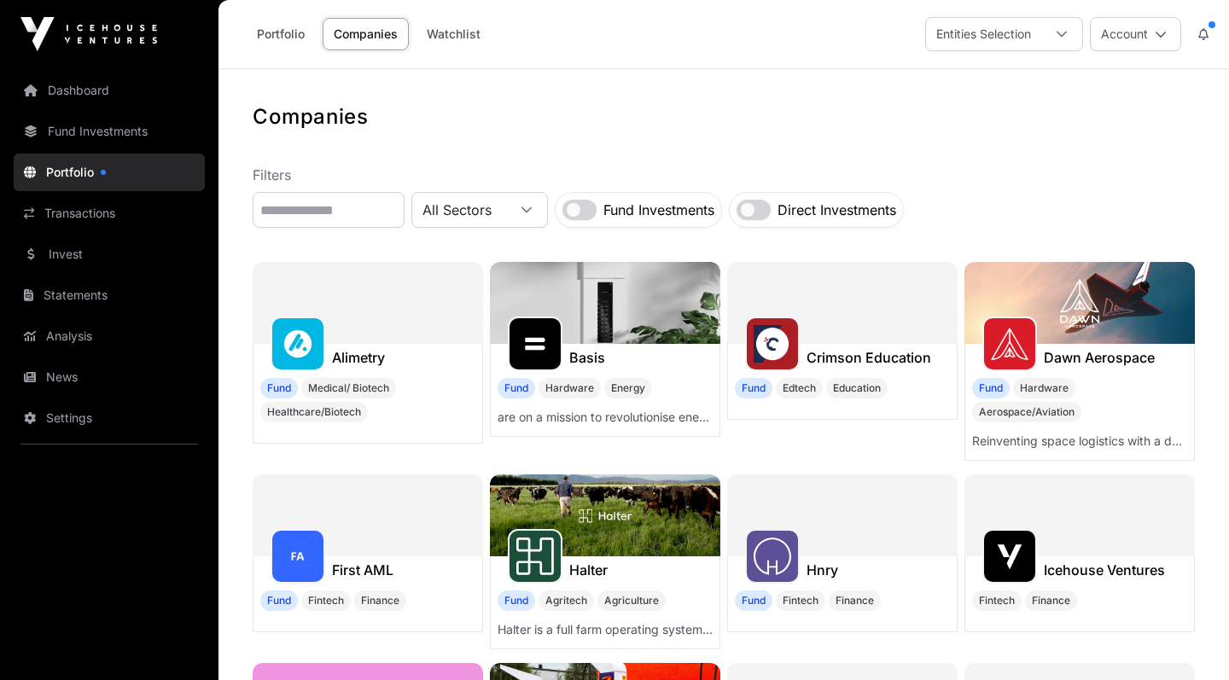
click at [391, 38] on link "Companies" at bounding box center [366, 34] width 86 height 32
click at [283, 28] on link "Portfolio" at bounding box center [281, 34] width 70 height 32
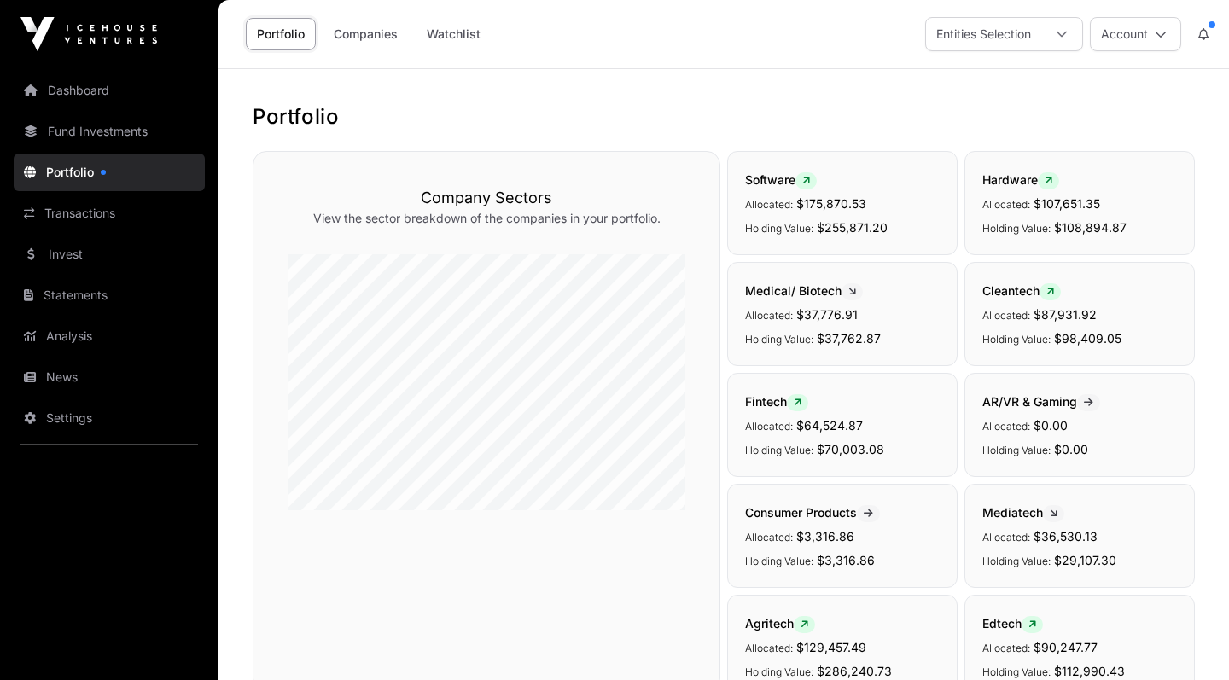
click at [340, 194] on h3 "Company Sectors" at bounding box center [487, 198] width 398 height 24
click at [360, 44] on link "Companies" at bounding box center [366, 34] width 86 height 32
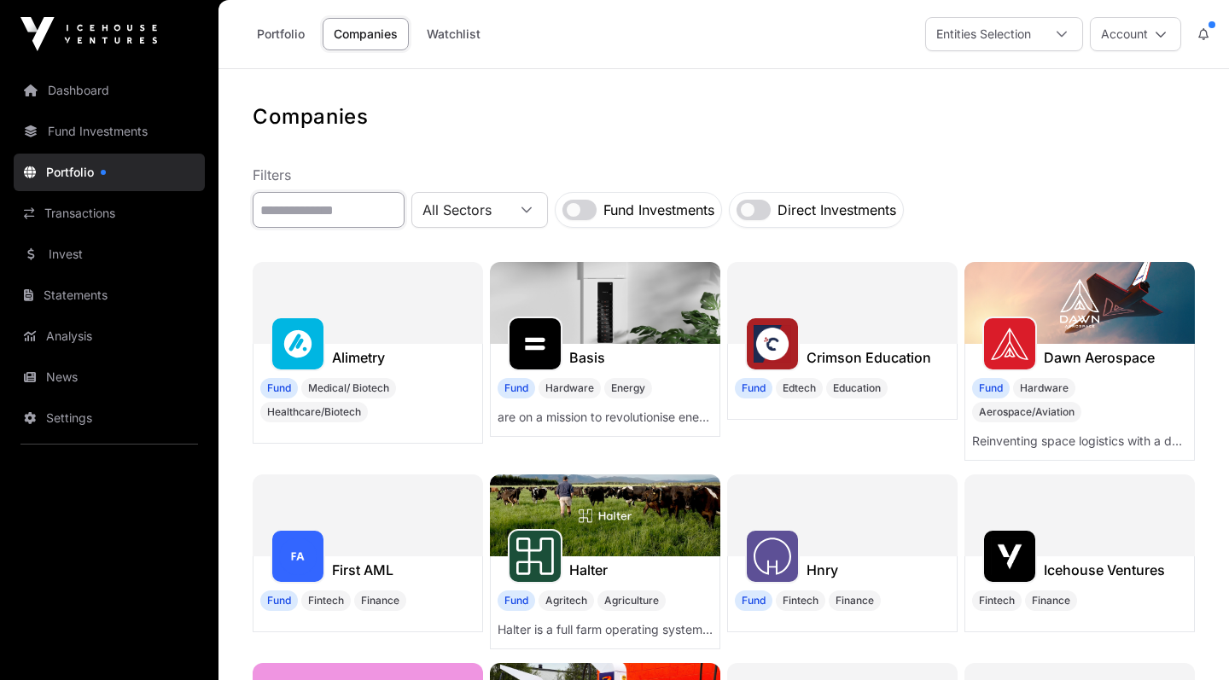
click at [353, 206] on input "text" at bounding box center [329, 210] width 152 height 36
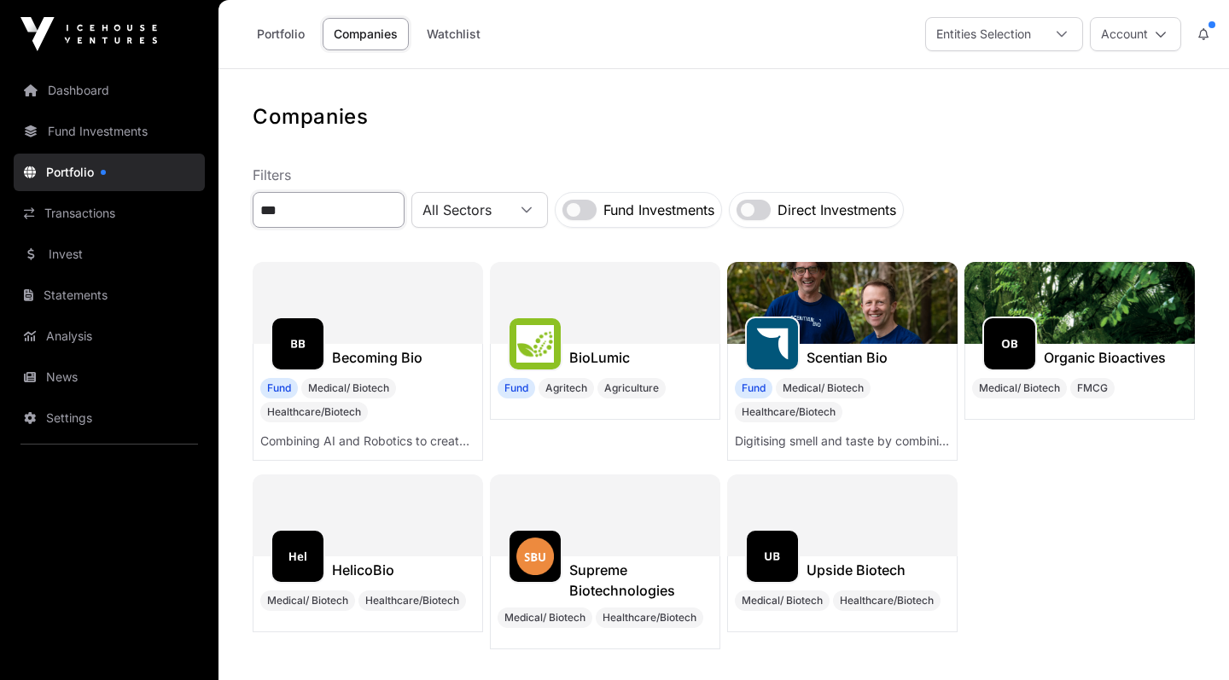
type input "***"
click at [556, 351] on div at bounding box center [535, 344] width 55 height 55
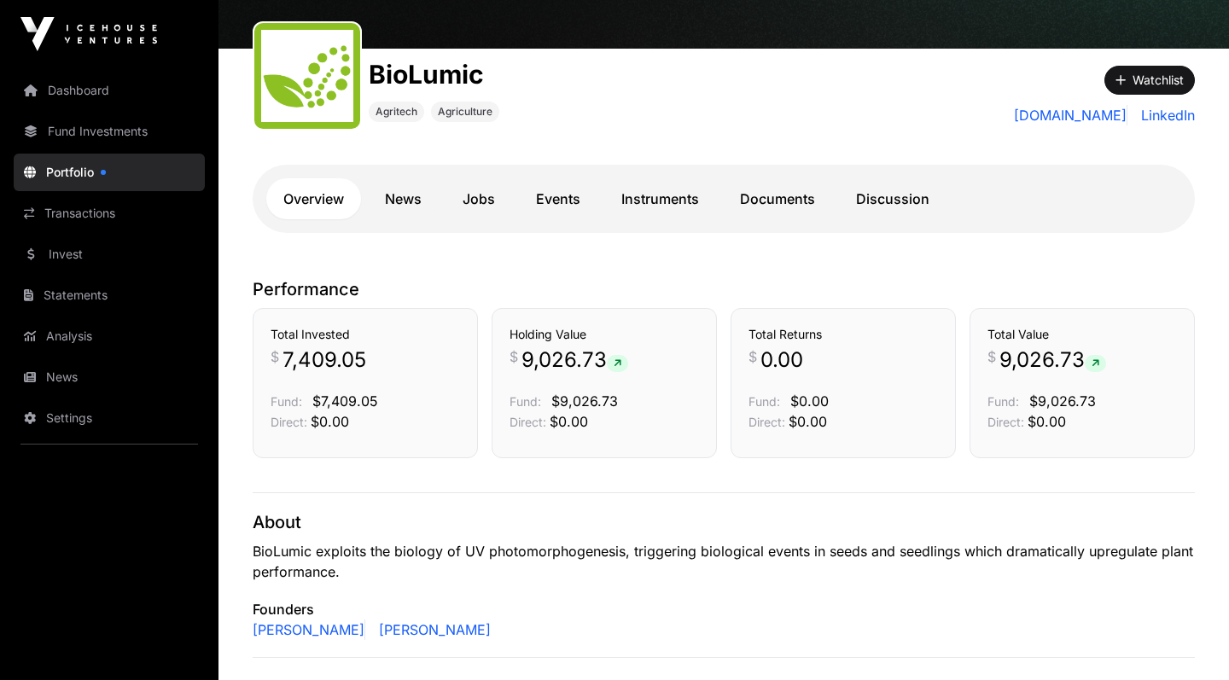
scroll to position [187, 0]
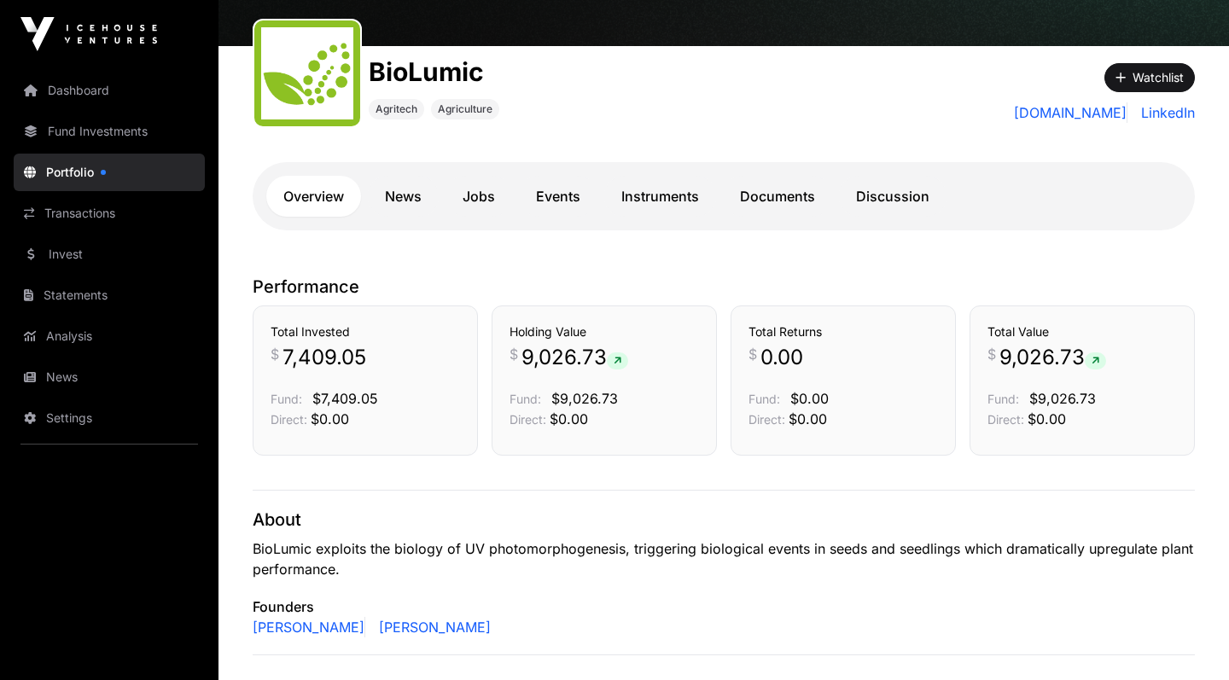
click at [686, 194] on link "Instruments" at bounding box center [660, 196] width 112 height 41
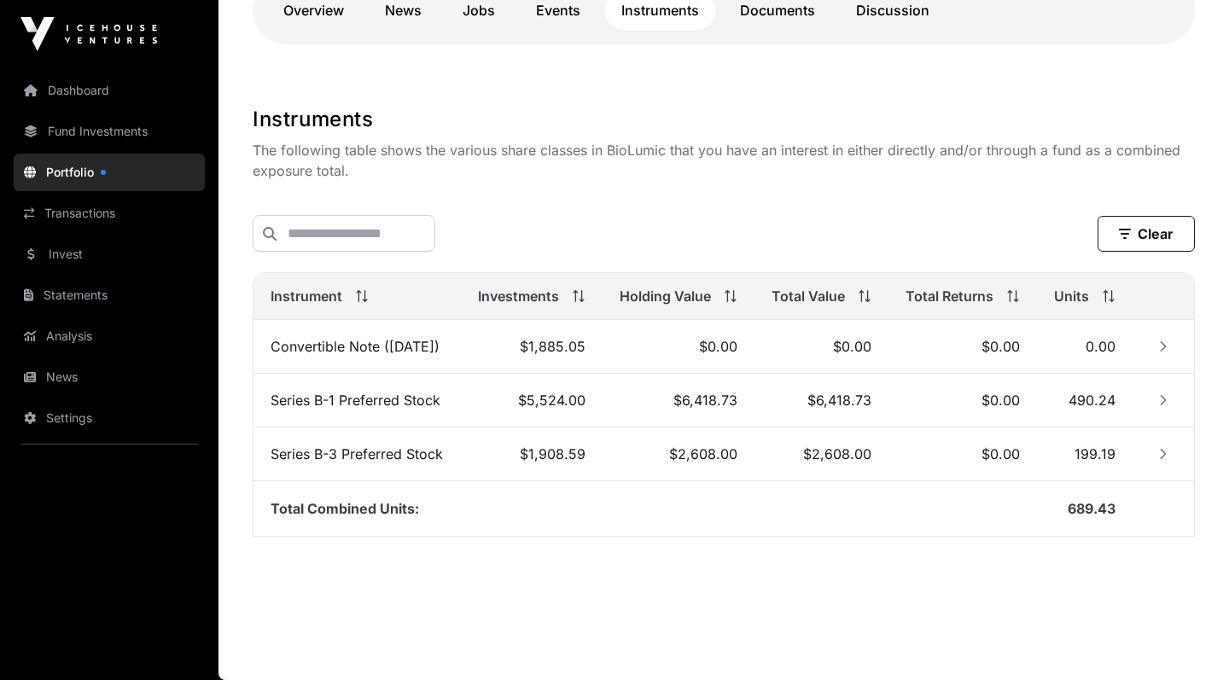
scroll to position [403, 0]
click at [1160, 459] on icon "Row Collapsed" at bounding box center [1164, 454] width 12 height 12
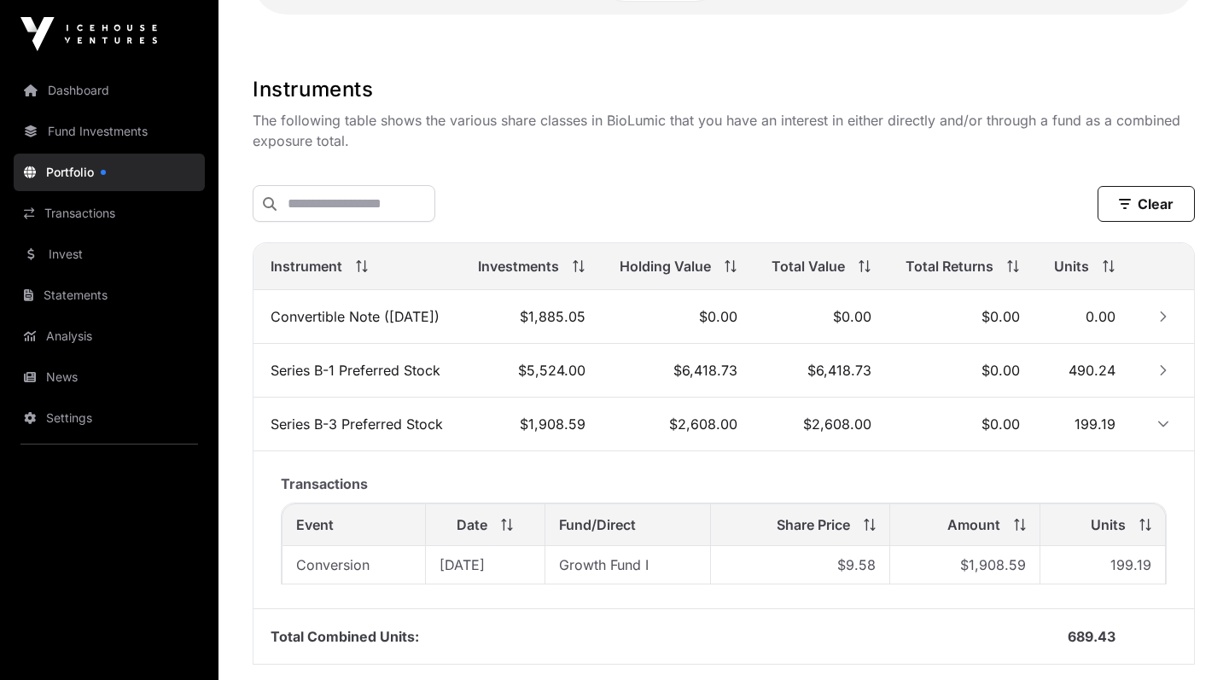
click at [1167, 377] on icon "Row Collapsed" at bounding box center [1164, 371] width 12 height 12
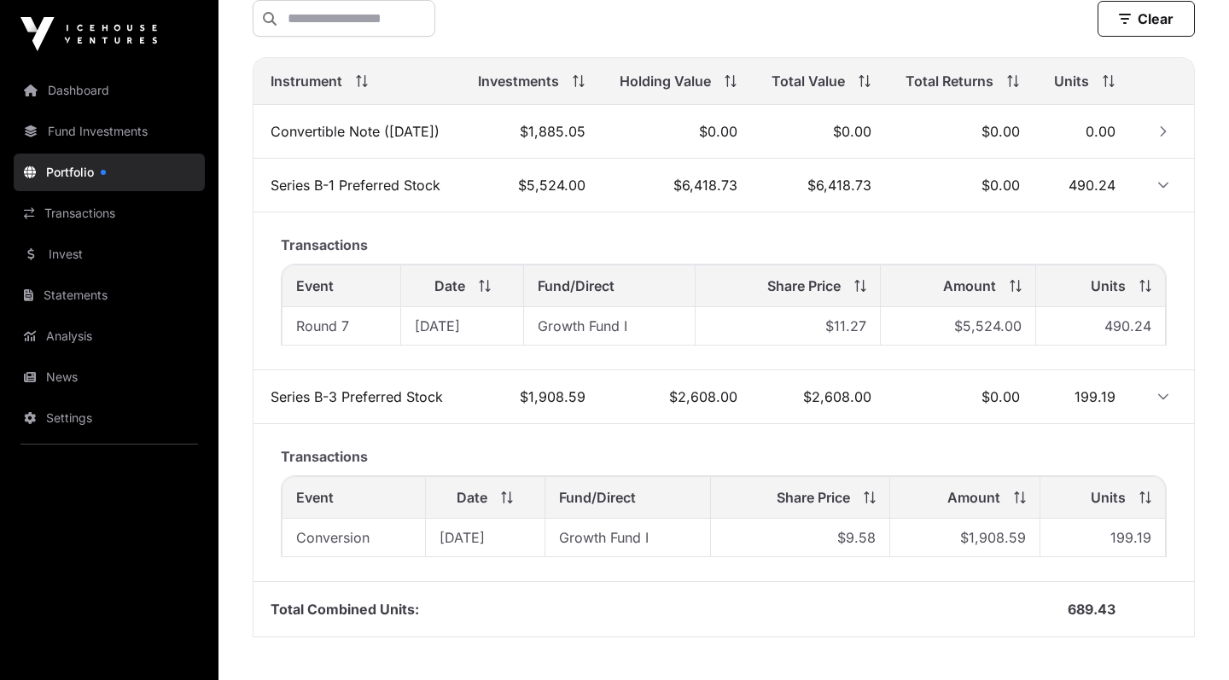
scroll to position [593, 0]
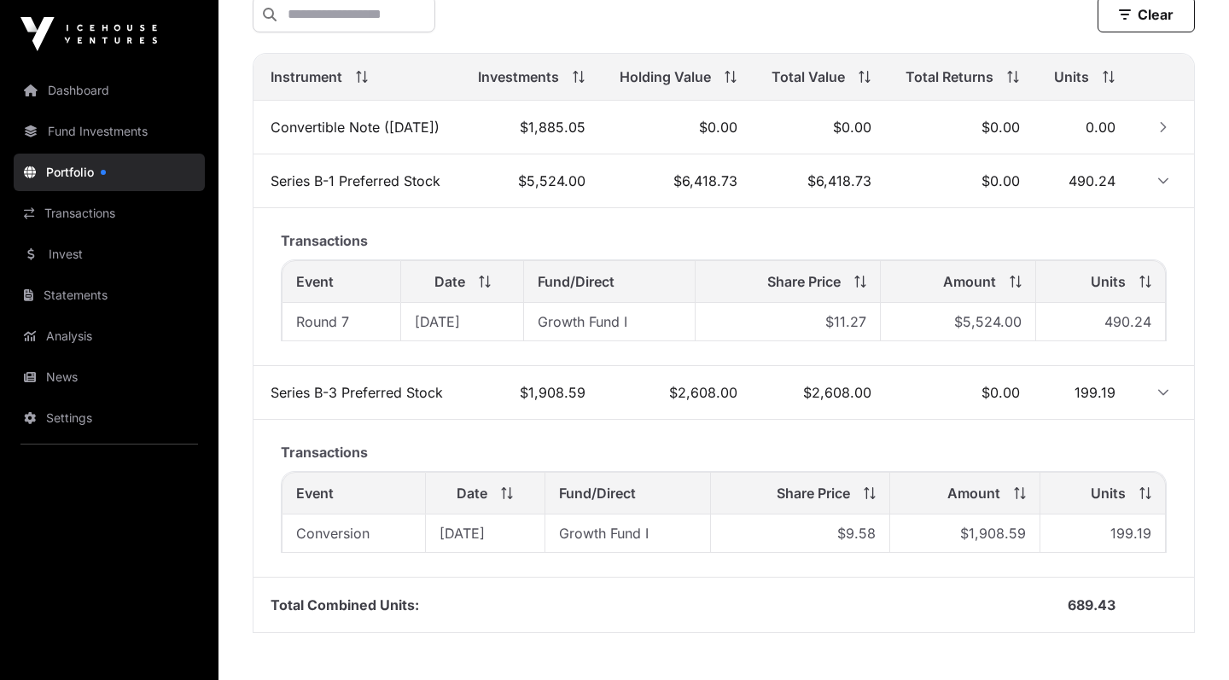
click at [1165, 132] on icon "Row Collapsed" at bounding box center [1163, 127] width 6 height 10
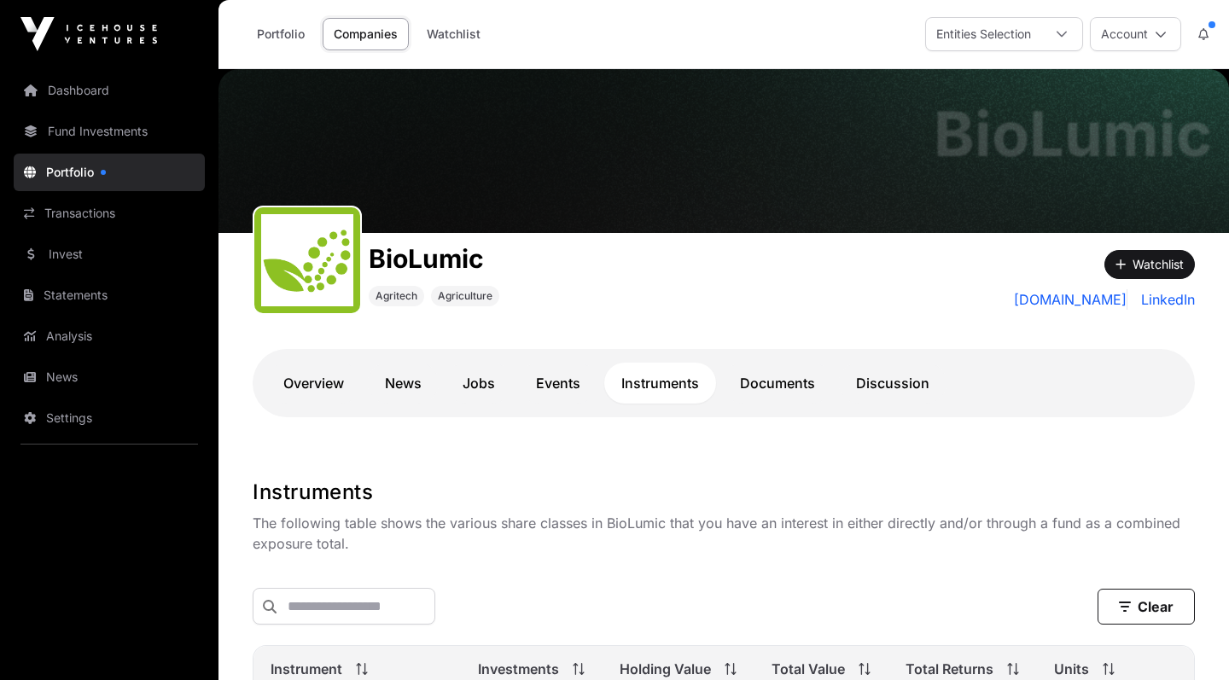
scroll to position [0, 0]
click at [79, 98] on link "Dashboard" at bounding box center [109, 91] width 191 height 38
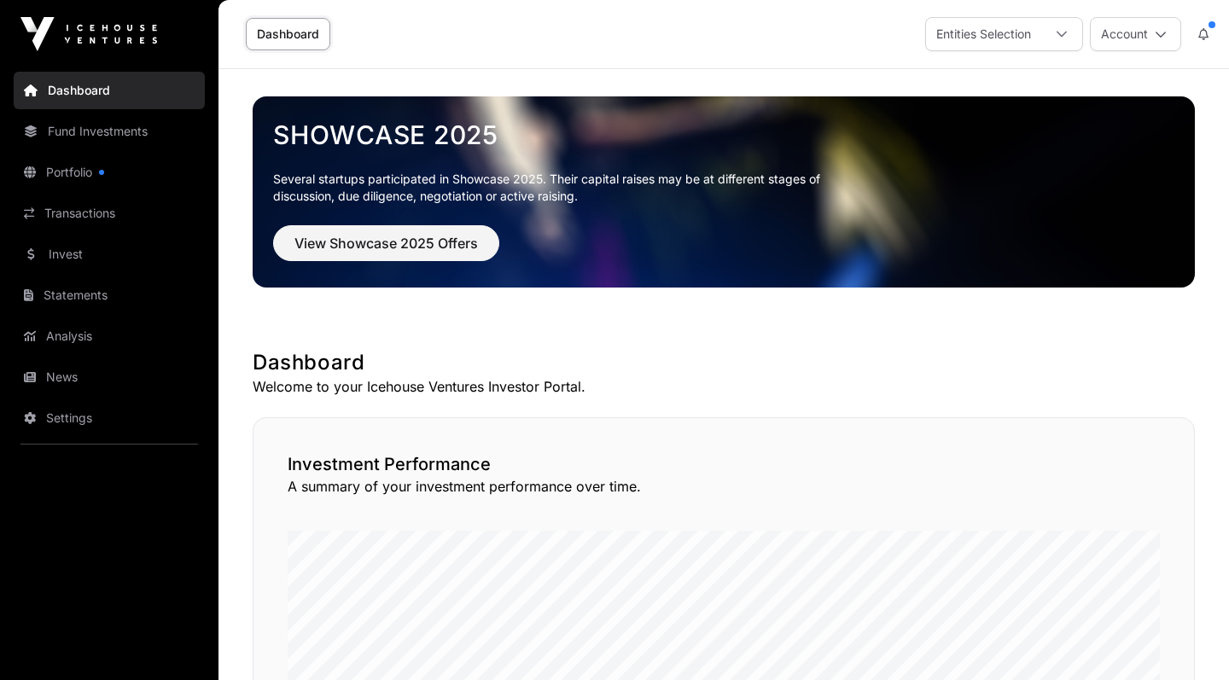
click at [81, 176] on link "Portfolio" at bounding box center [109, 173] width 191 height 38
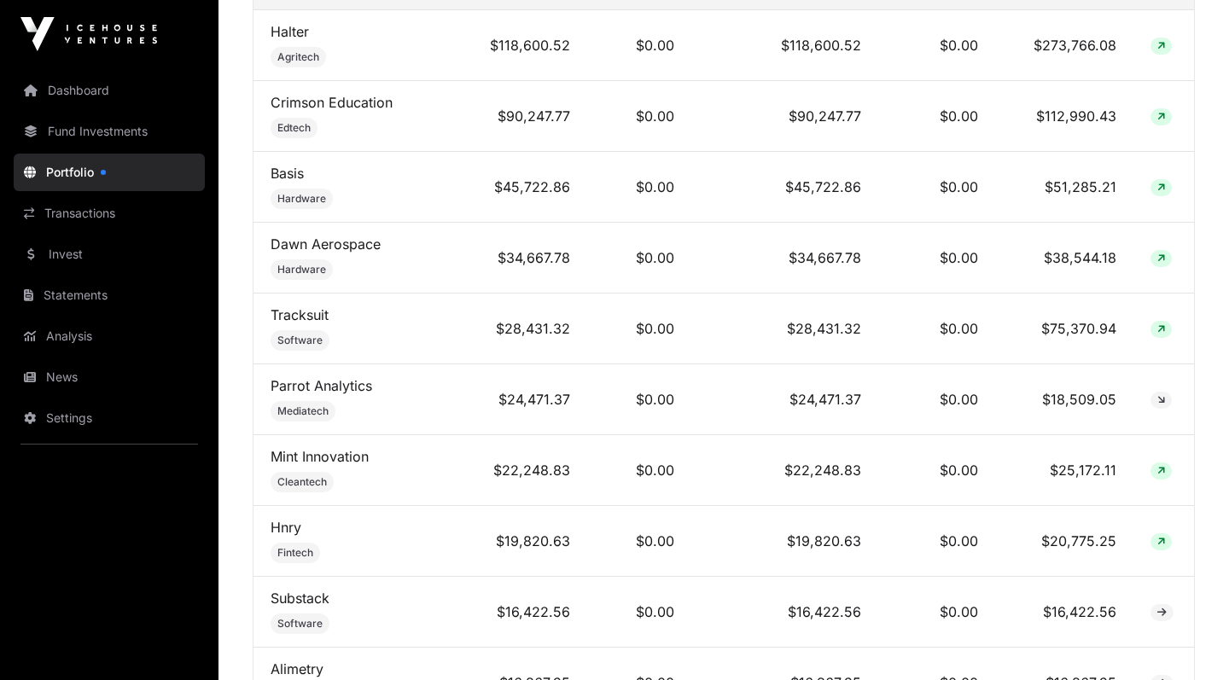
scroll to position [830, 0]
click at [325, 389] on link "Parrot Analytics" at bounding box center [322, 384] width 102 height 17
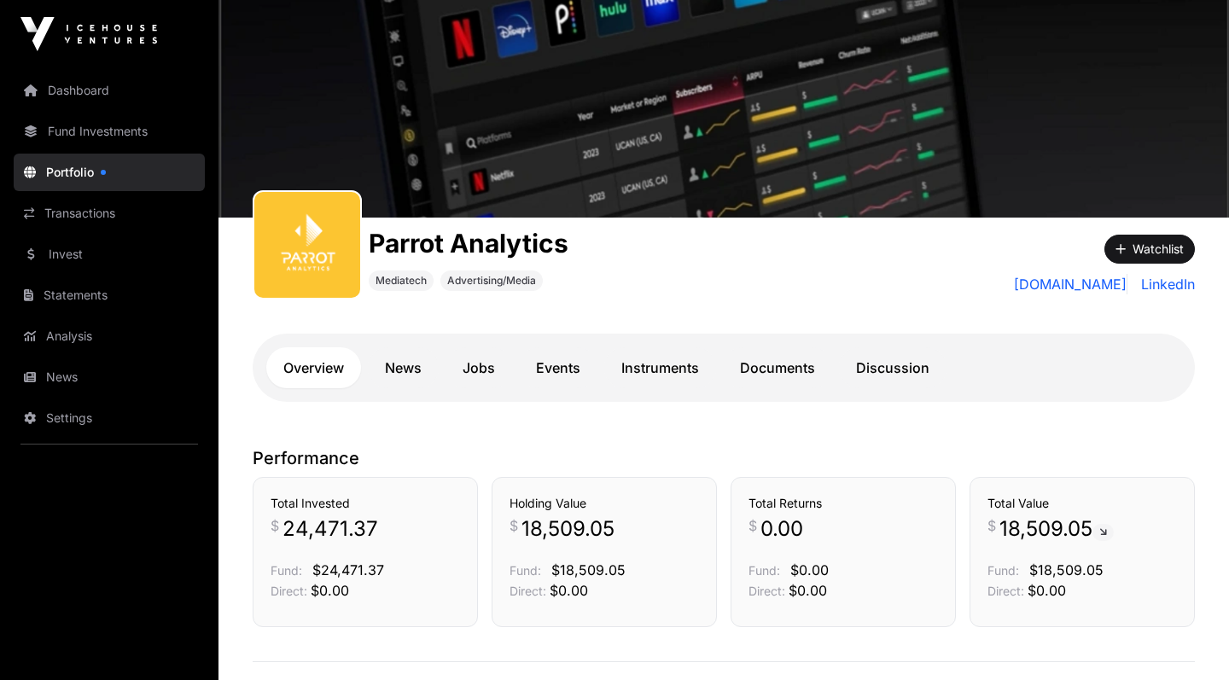
scroll to position [88, 0]
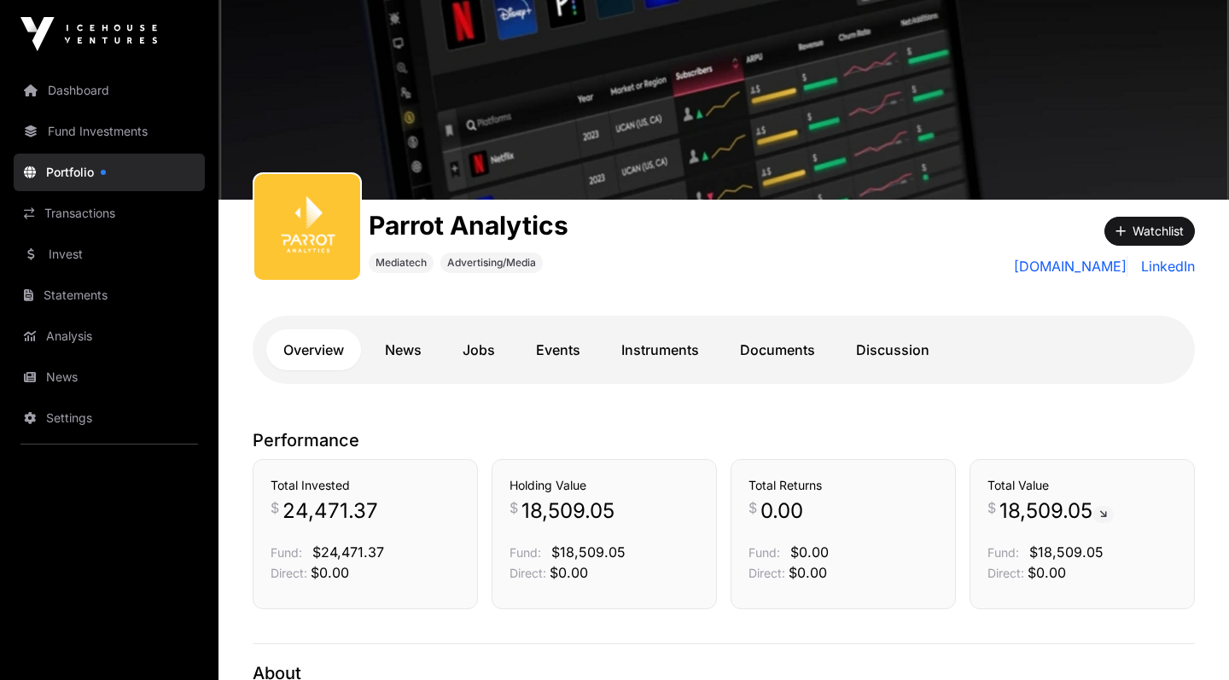
click at [867, 349] on link "Discussion" at bounding box center [893, 350] width 108 height 41
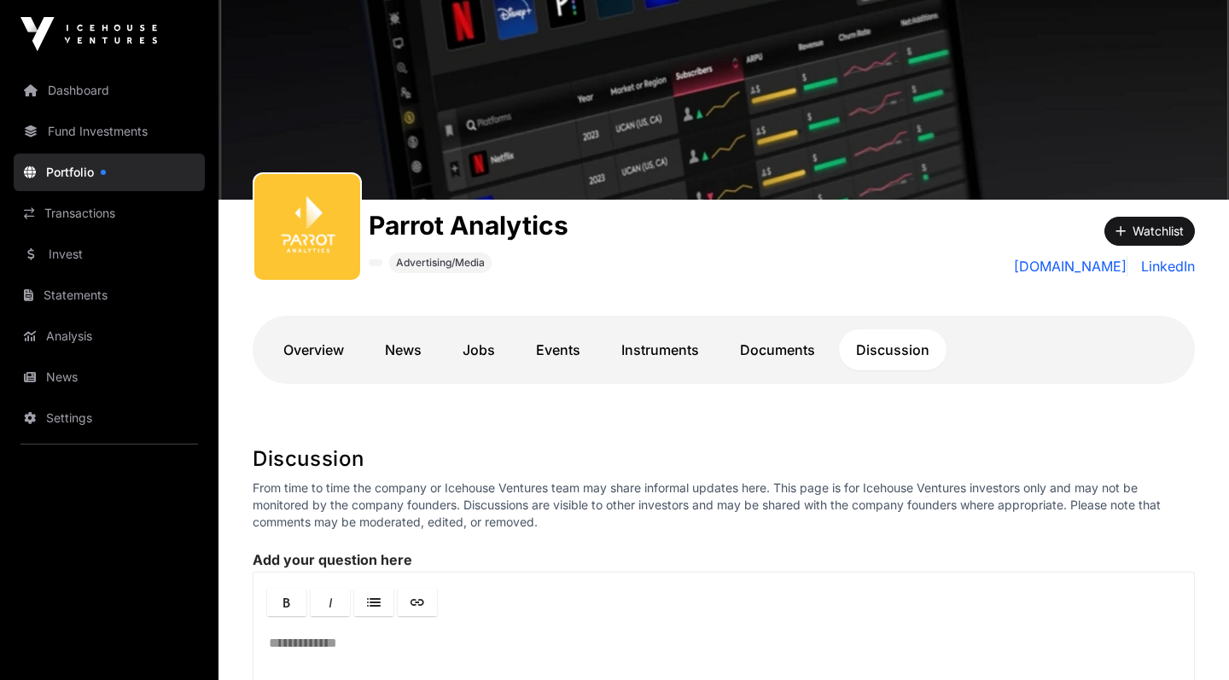
click at [418, 350] on link "News" at bounding box center [403, 350] width 71 height 41
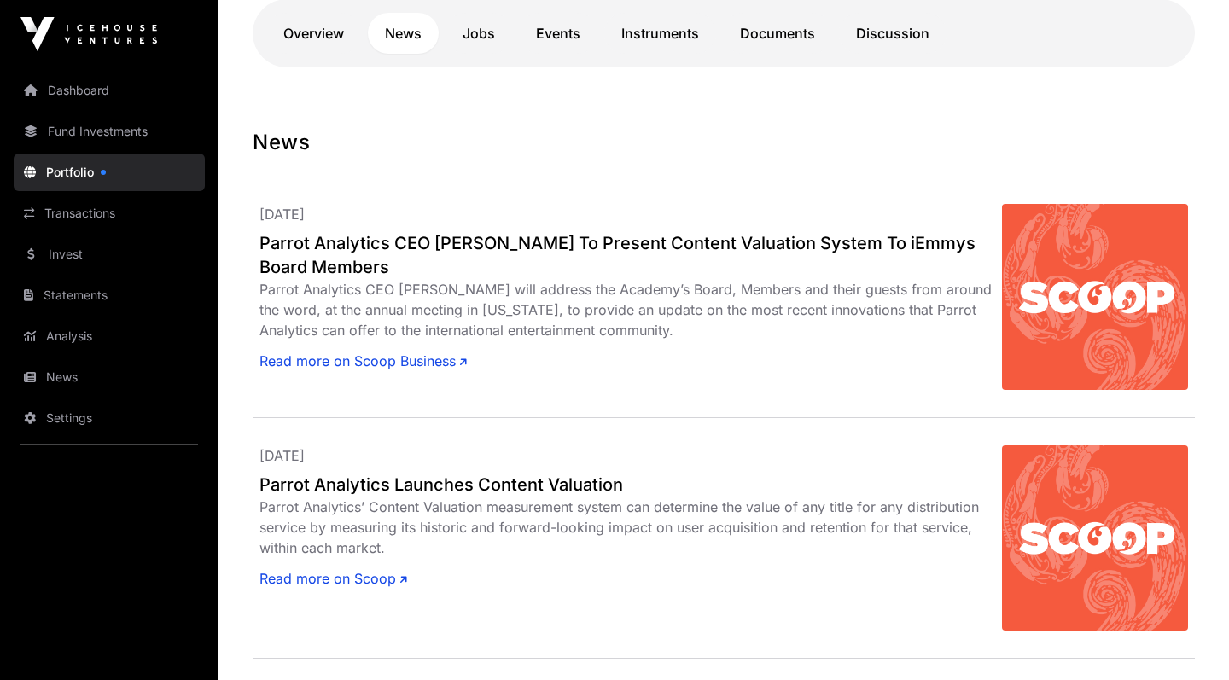
scroll to position [327, 0]
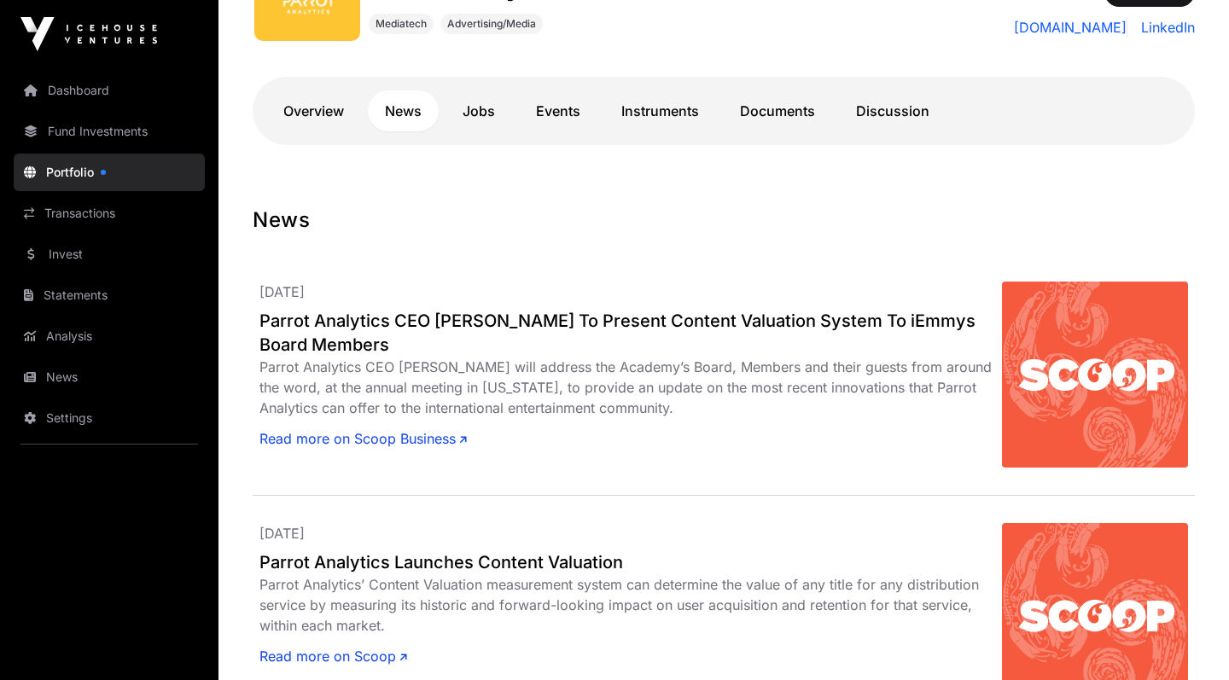
click at [479, 116] on link "Jobs" at bounding box center [479, 111] width 67 height 41
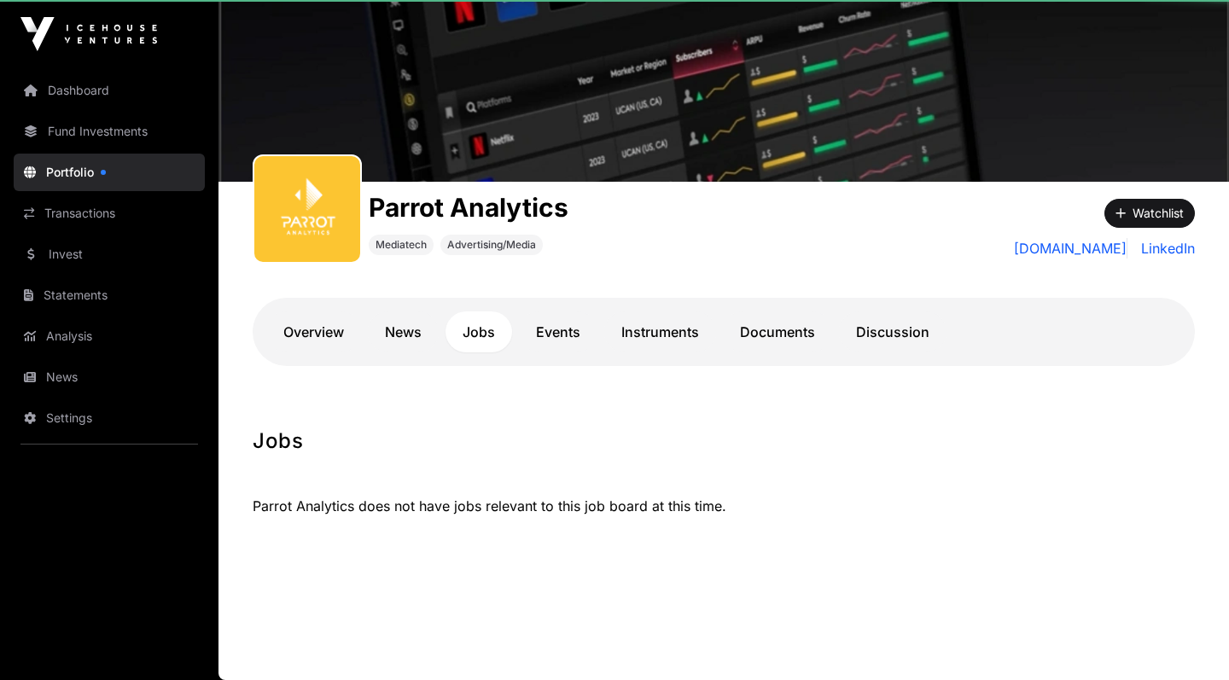
scroll to position [106, 0]
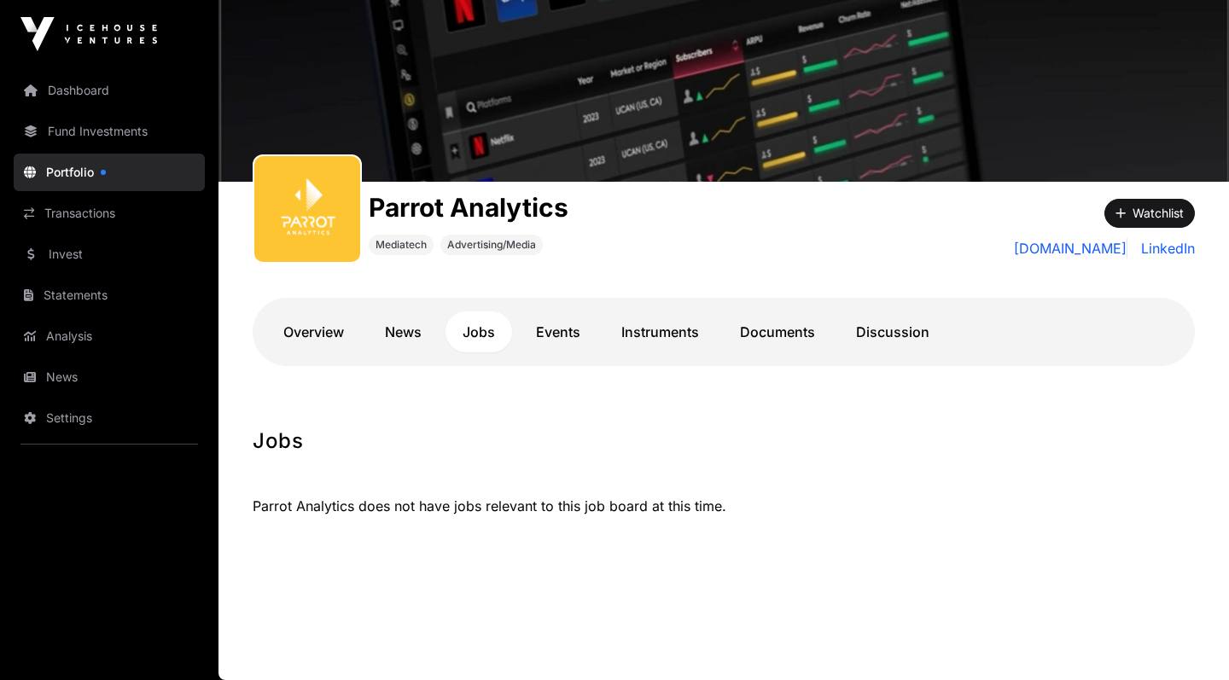
click at [577, 337] on link "Events" at bounding box center [558, 332] width 79 height 41
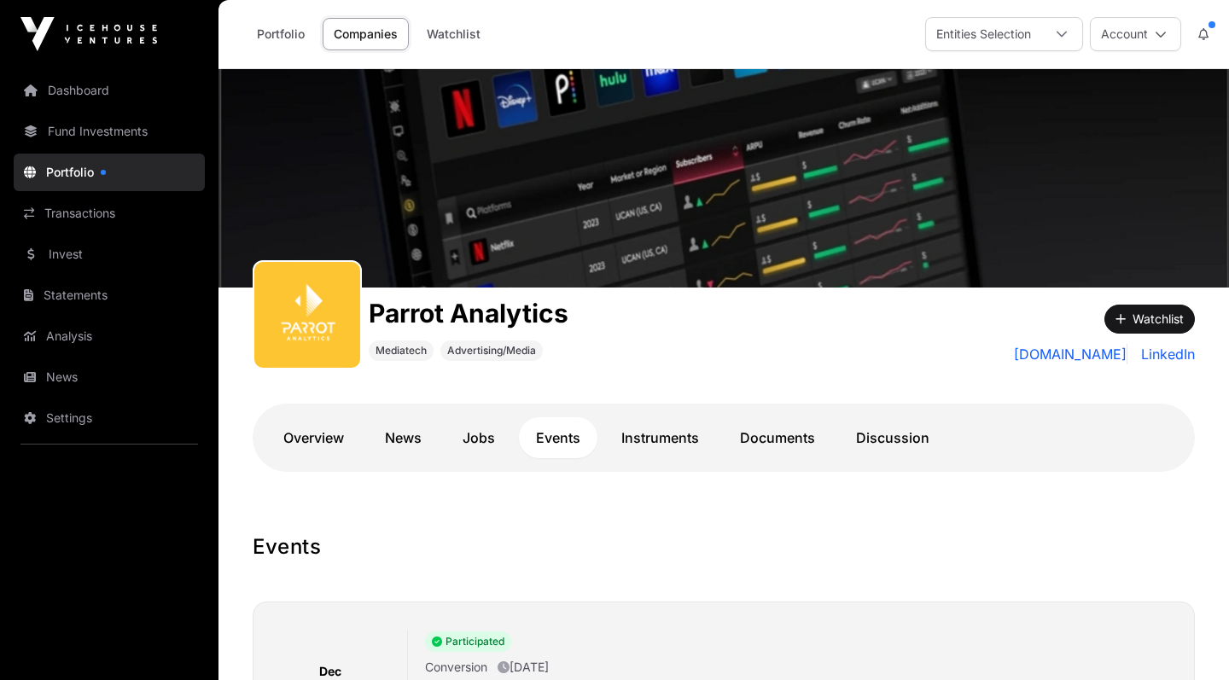
click at [337, 432] on link "Overview" at bounding box center [313, 438] width 95 height 41
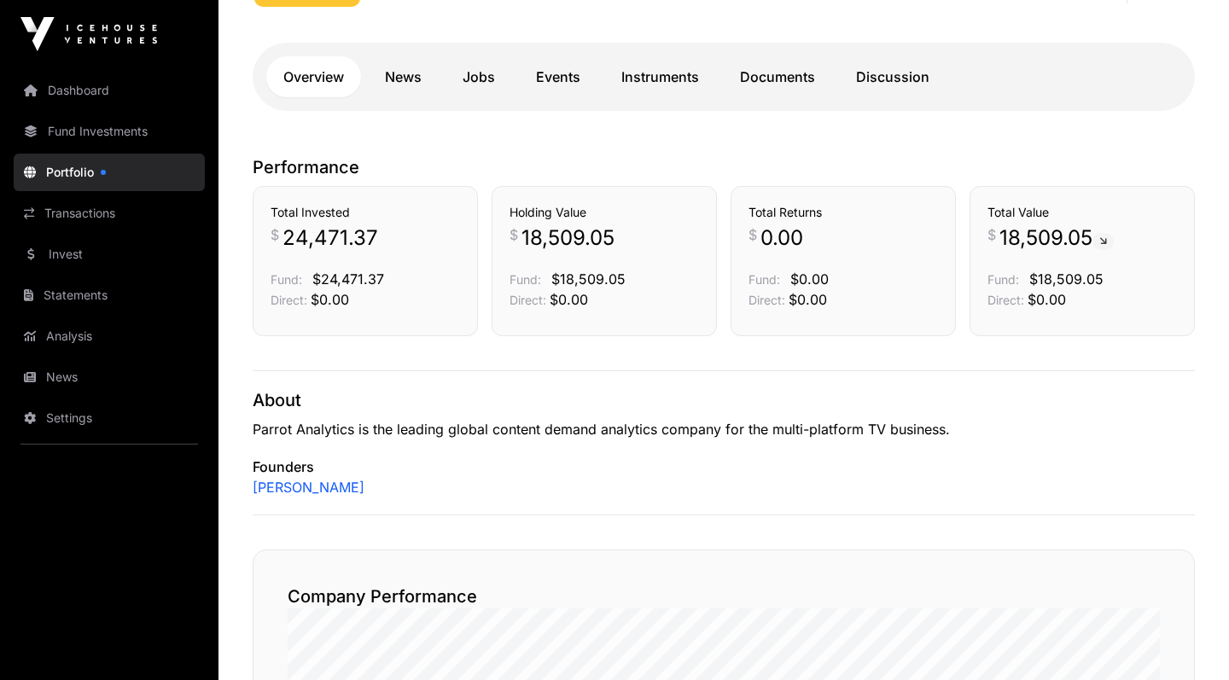
scroll to position [353, 0]
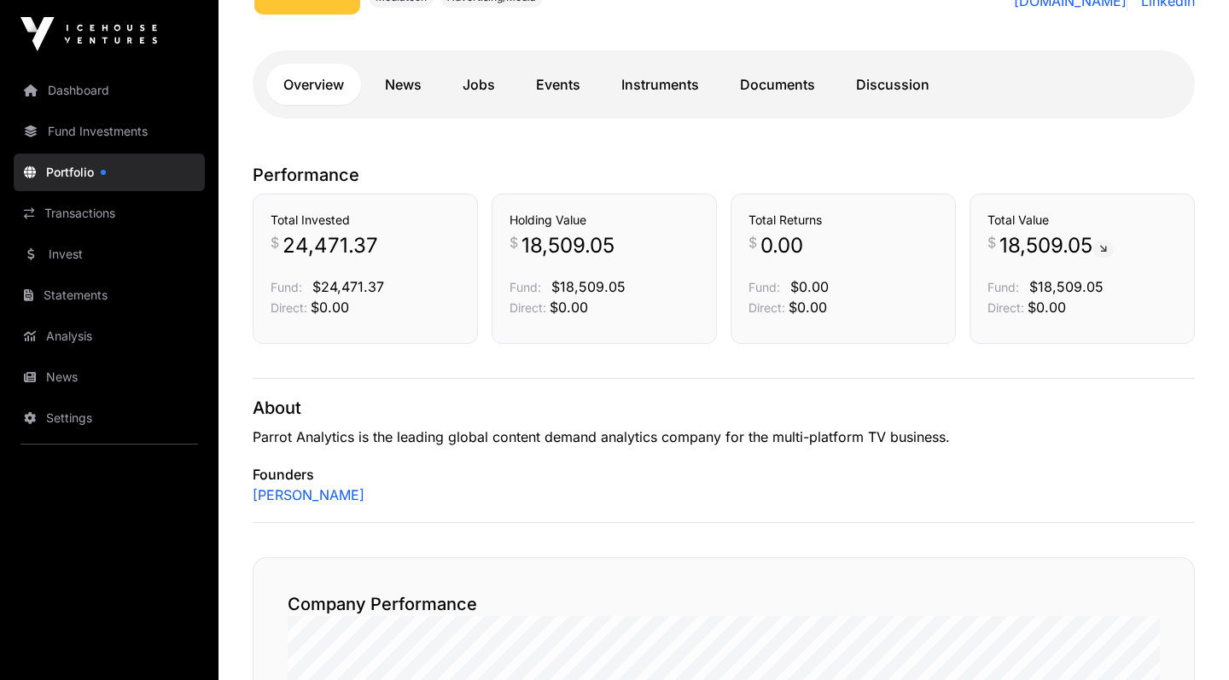
click at [310, 494] on link "[PERSON_NAME]" at bounding box center [309, 495] width 112 height 20
